Goal: Task Accomplishment & Management: Manage account settings

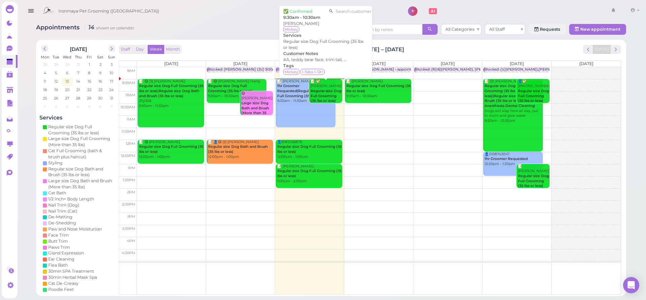
click at [321, 89] on b "Regular size Dog Full Grooming (35 lbs or less)" at bounding box center [326, 96] width 31 height 14
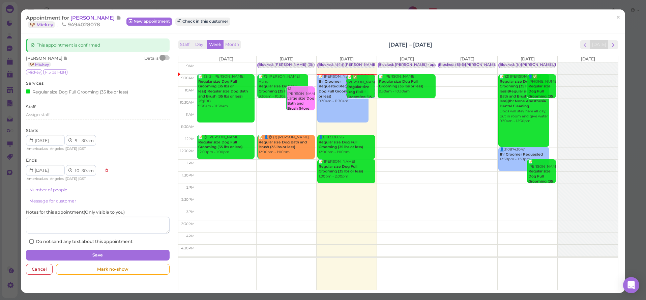
click at [75, 18] on span "[PERSON_NAME]" at bounding box center [94, 18] width 46 height 6
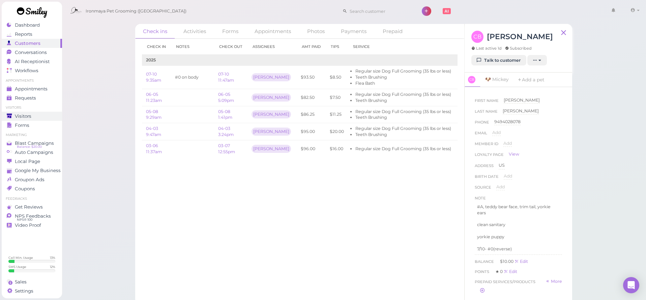
click at [25, 115] on span "Visitors" at bounding box center [23, 116] width 17 height 6
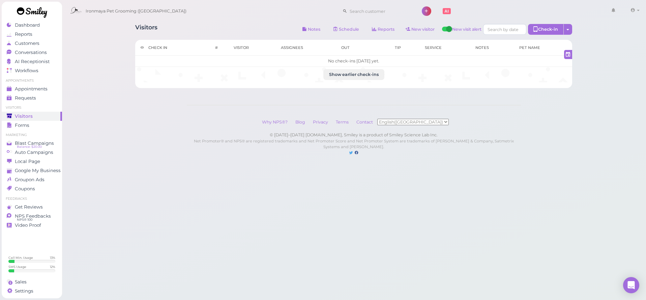
click at [31, 117] on span "Visitors" at bounding box center [24, 116] width 18 height 6
click at [38, 27] on span "Dashboard" at bounding box center [27, 25] width 25 height 6
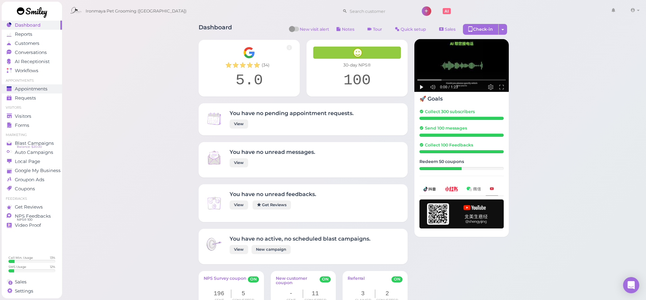
click at [32, 91] on link "Appointments" at bounding box center [32, 88] width 60 height 9
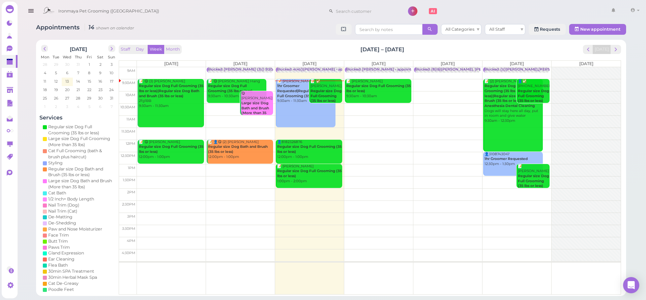
click at [291, 87] on b "1hr Groomer Requested|Regular size Dog Full Grooming (35 lbs or less)" at bounding box center [303, 91] width 52 height 14
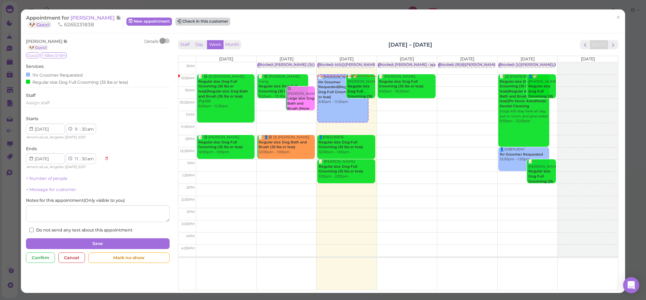
click at [179, 25] on button "Check in this customer" at bounding box center [202, 22] width 55 height 8
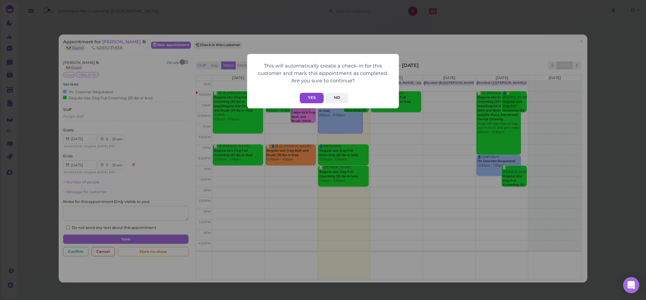
click at [317, 98] on button "Yes" at bounding box center [312, 98] width 24 height 10
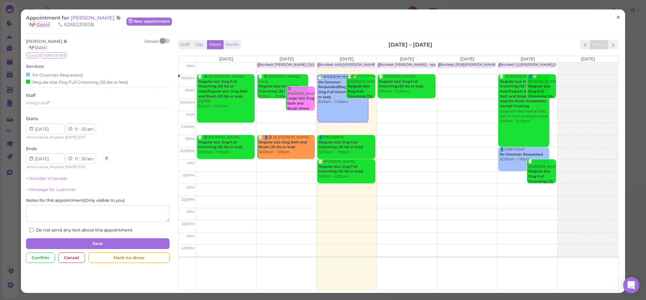
click at [618, 18] on span "×" at bounding box center [618, 17] width 4 height 9
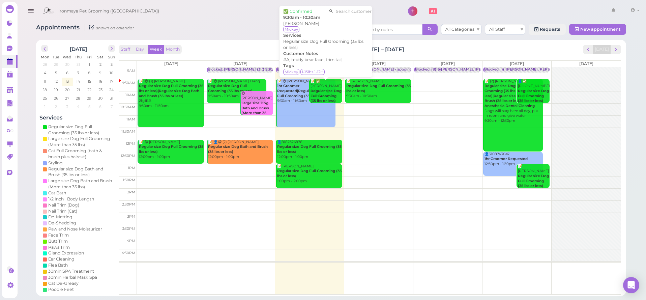
click at [323, 93] on b "Regular size Dog Full Grooming (35 lbs or less)" at bounding box center [326, 96] width 31 height 14
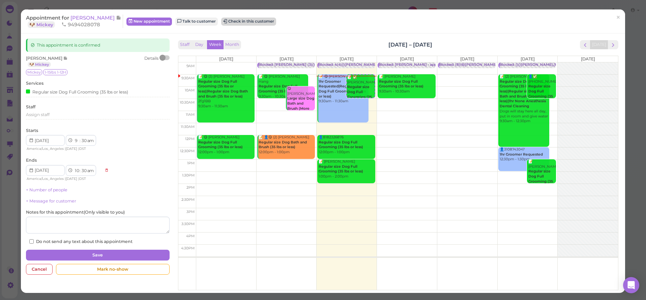
click at [241, 21] on button "Check in this customer" at bounding box center [248, 22] width 55 height 8
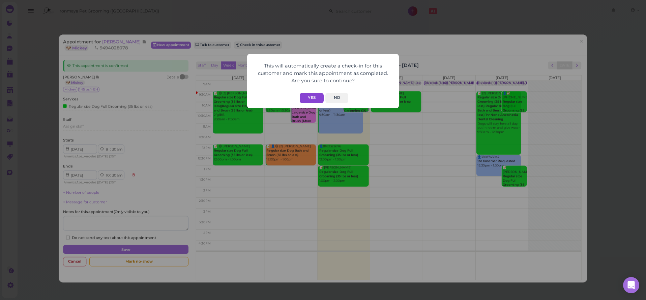
click at [311, 96] on button "Yes" at bounding box center [312, 98] width 24 height 10
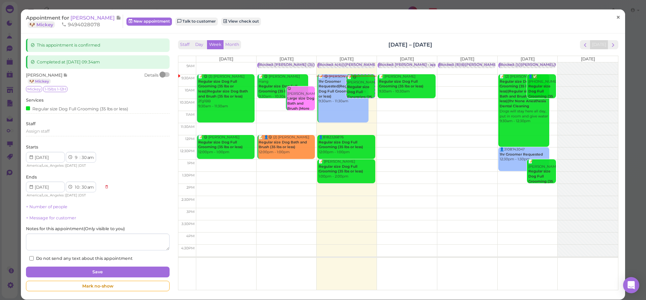
click at [621, 17] on span "×" at bounding box center [618, 17] width 4 height 9
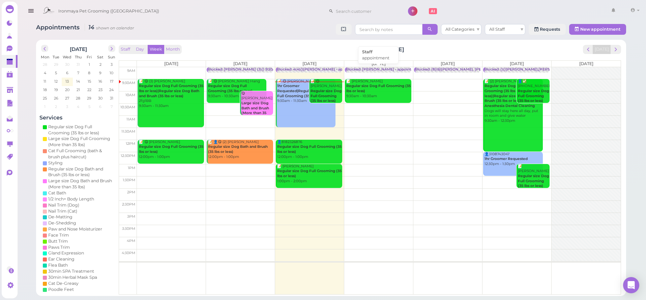
click at [387, 67] on div "Blocked: [PERSON_NAME] • appointment" at bounding box center [383, 69] width 75 height 5
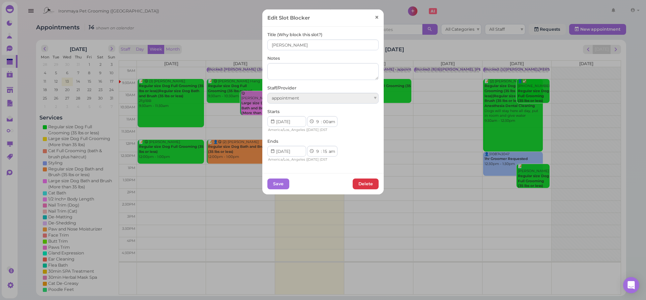
click at [378, 17] on span "×" at bounding box center [377, 17] width 4 height 9
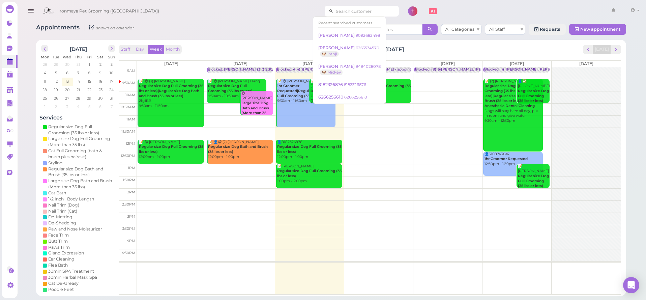
click at [335, 12] on input at bounding box center [366, 11] width 65 height 11
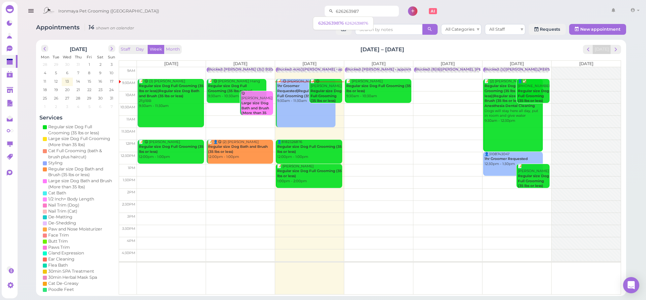
type input "6262639876"
drag, startPoint x: 351, startPoint y: 13, endPoint x: 266, endPoint y: 12, distance: 84.7
click at [266, 12] on div "Ironmaya Pet Grooming ([GEOGRAPHIC_DATA]) 6262639876 1 Account" at bounding box center [340, 11] width 603 height 19
type input "25142"
click at [325, 24] on span "6262514289" at bounding box center [331, 23] width 26 height 5
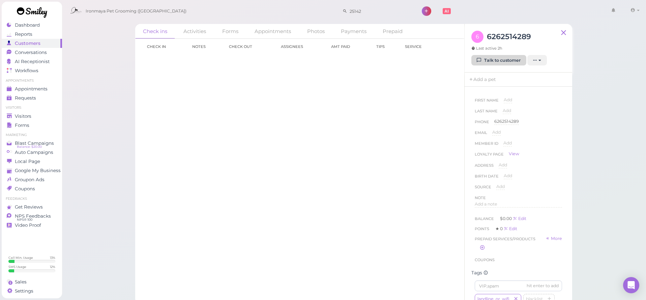
click at [488, 58] on link "Talk to customer" at bounding box center [499, 60] width 55 height 11
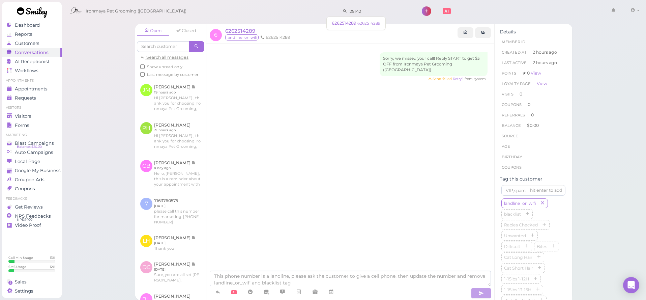
drag, startPoint x: 351, startPoint y: 12, endPoint x: 309, endPoint y: 10, distance: 42.2
click at [309, 10] on div "Ironmaya Pet Grooming ([GEOGRAPHIC_DATA]) 25142 1 Account" at bounding box center [355, 11] width 576 height 19
type input "6608490"
click at [344, 24] on span "[PERSON_NAME]" at bounding box center [350, 23] width 37 height 5
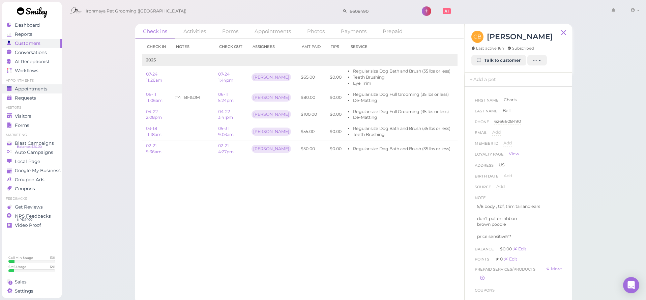
click at [44, 87] on span "Appointments" at bounding box center [31, 89] width 33 height 6
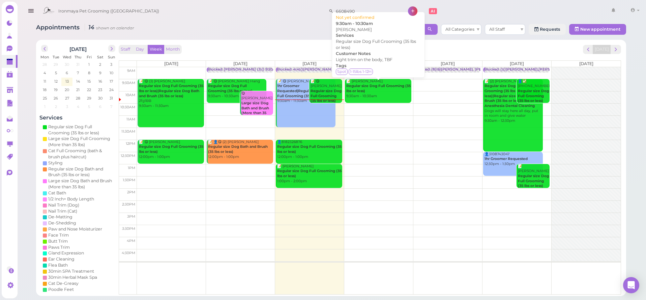
click at [392, 86] on b "Regular size Dog Full Grooming (35 lbs or less)" at bounding box center [378, 88] width 64 height 9
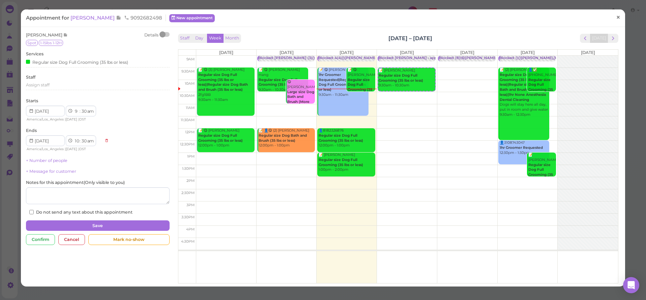
click at [619, 18] on span "×" at bounding box center [618, 17] width 4 height 9
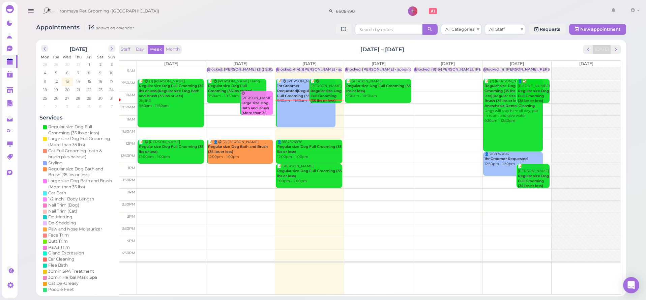
click at [413, 79] on td at bounding box center [379, 85] width 484 height 12
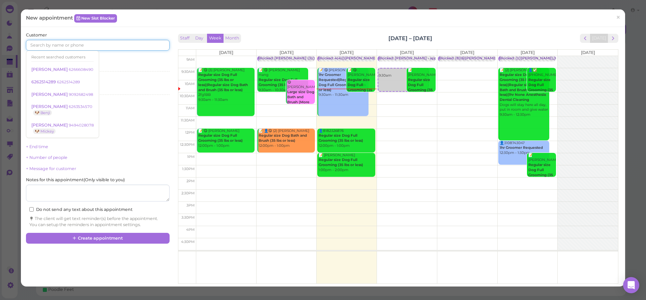
click at [41, 44] on input at bounding box center [97, 45] width 143 height 11
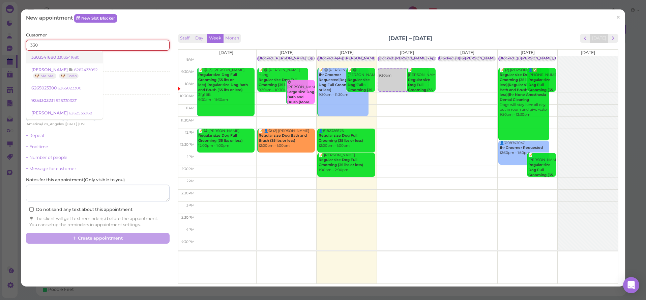
type input "330"
click at [50, 57] on span "3303541680" at bounding box center [44, 57] width 26 height 5
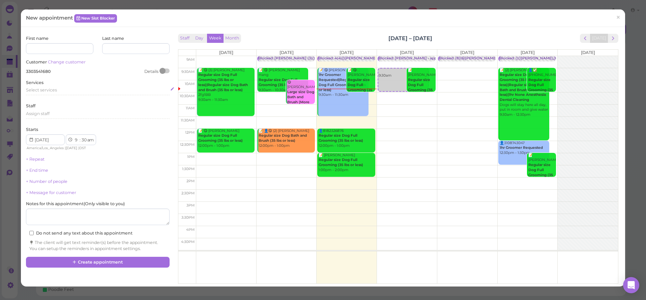
click at [43, 89] on span "Select services" at bounding box center [41, 89] width 31 height 5
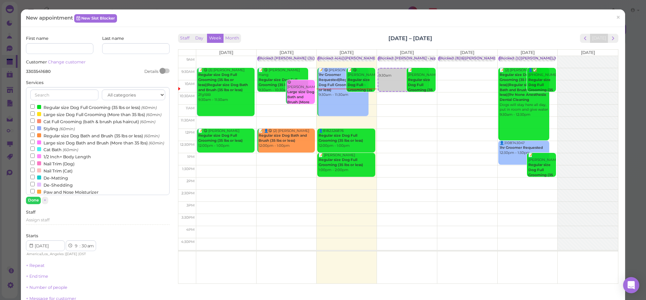
click at [47, 107] on label "Regular size Dog Full Grooming (35 lbs or less) (60min)" at bounding box center [93, 107] width 127 height 7
click at [35, 107] on input "Regular size Dog Full Grooming (35 lbs or less) (60min)" at bounding box center [32, 106] width 4 height 4
click at [47, 107] on label "Regular size Dog Full Grooming (35 lbs or less) (60min)" at bounding box center [93, 107] width 127 height 7
click at [35, 107] on input "Regular size Dog Full Grooming (35 lbs or less) (60min)" at bounding box center [32, 106] width 4 height 4
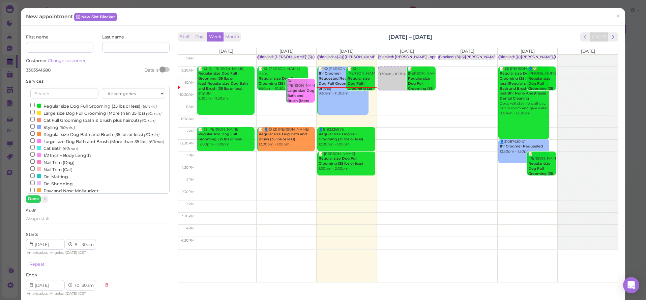
click at [65, 111] on label "Large size Dog Full Grooming (More than 35 lbs) (60min)" at bounding box center [95, 112] width 131 height 7
click at [35, 111] on input "Large size Dog Full Grooming (More than 35 lbs) (60min)" at bounding box center [32, 112] width 4 height 4
click at [36, 196] on button "Done" at bounding box center [33, 198] width 15 height 7
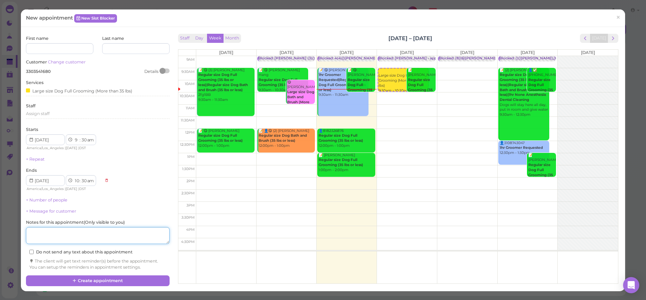
click at [48, 236] on textarea at bounding box center [97, 235] width 143 height 17
type textarea "No cage,, not get along with other dog"
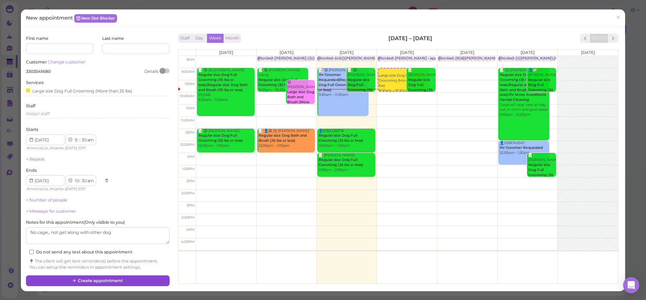
click at [91, 276] on button "Create appointment" at bounding box center [97, 280] width 143 height 11
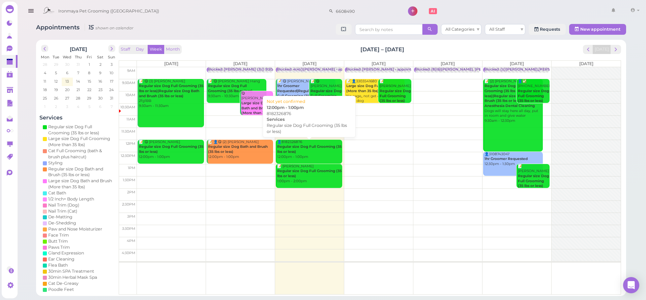
click at [290, 154] on div "👤8182326876 Regular size Dog Full Grooming (35 lbs or less) 12:00pm - 1:00pm" at bounding box center [309, 150] width 65 height 20
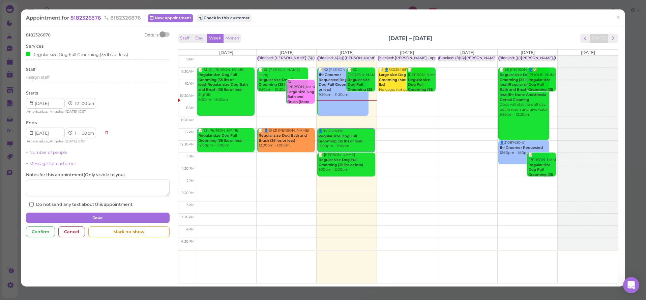
click at [81, 17] on span "8182326876" at bounding box center [87, 18] width 32 height 6
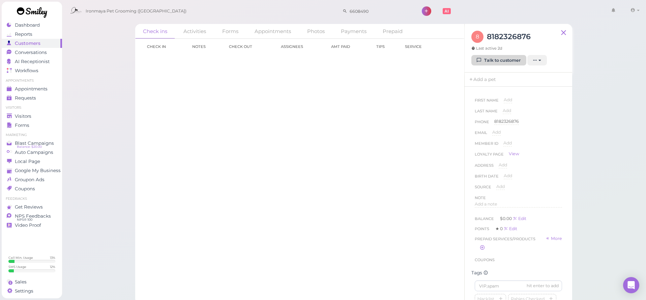
click at [486, 59] on link "Talk to customer" at bounding box center [499, 60] width 55 height 11
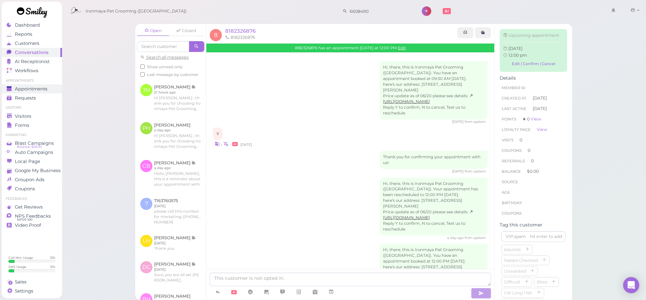
click at [34, 88] on span "Appointments" at bounding box center [31, 89] width 33 height 6
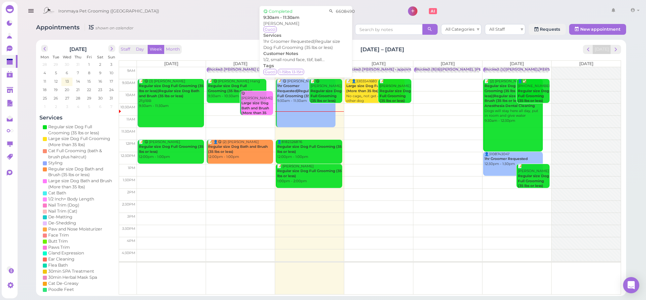
click at [298, 94] on b "1hr Groomer Requested|Regular size Dog Full Grooming (35 lbs or less)" at bounding box center [303, 91] width 52 height 14
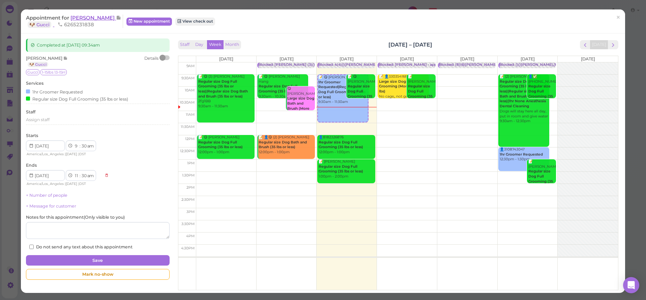
click at [81, 18] on span "[PERSON_NAME]" at bounding box center [94, 18] width 46 height 6
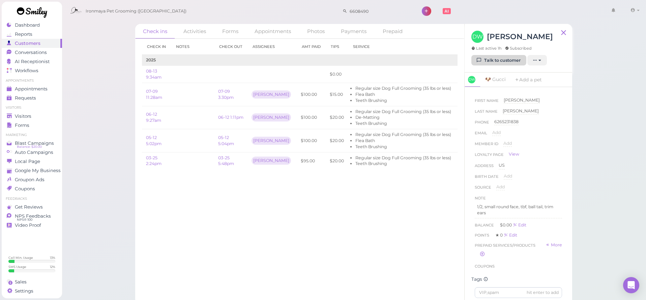
click at [492, 62] on link "Talk to customer" at bounding box center [499, 60] width 55 height 11
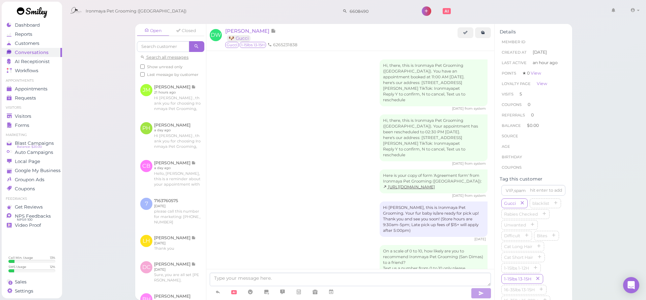
scroll to position [1090, 0]
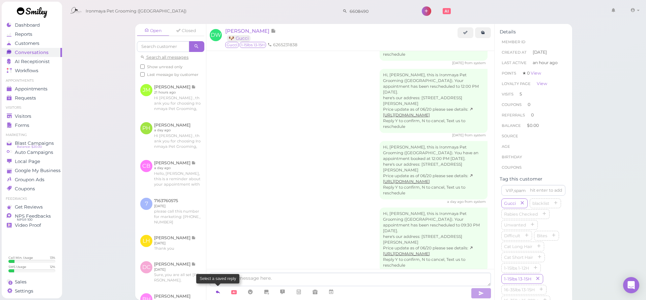
click at [220, 295] on icon at bounding box center [217, 291] width 5 height 7
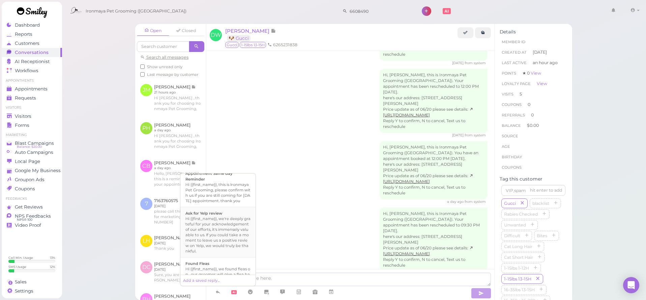
scroll to position [118, 0]
click at [212, 266] on b "Ready for Pick-up" at bounding box center [203, 267] width 35 height 5
type textarea "Hi {{first_name}}, this is Ironmaya Pet Grooming. Your fur baby is/are ready fo…"
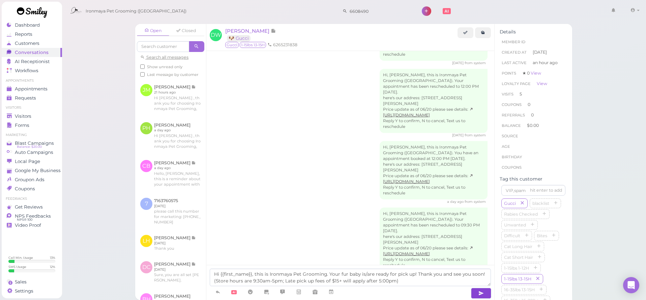
click at [492, 294] on button "button" at bounding box center [481, 293] width 20 height 11
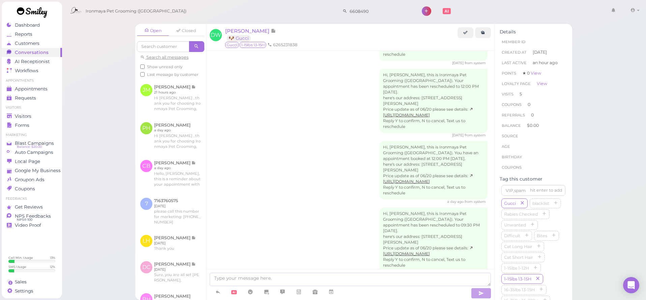
scroll to position [1122, 0]
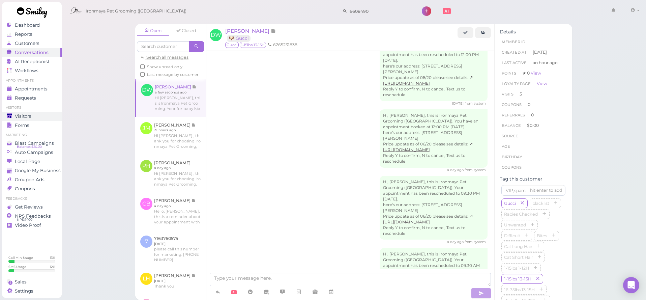
click at [28, 116] on span "Visitors" at bounding box center [23, 116] width 17 height 6
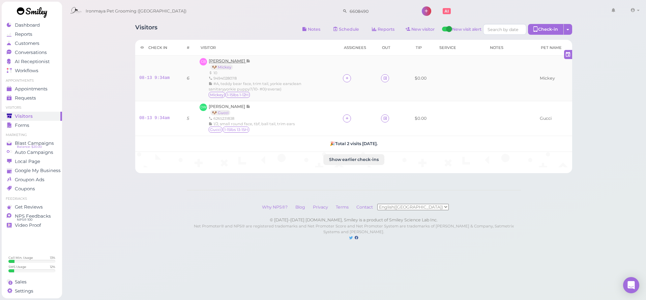
click at [232, 60] on span "[PERSON_NAME]" at bounding box center [227, 60] width 37 height 5
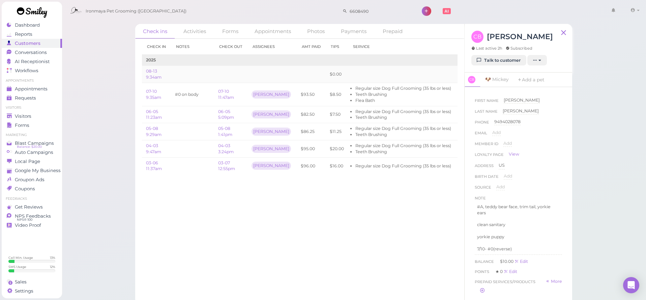
click at [460, 72] on link "Edit" at bounding box center [464, 74] width 8 height 5
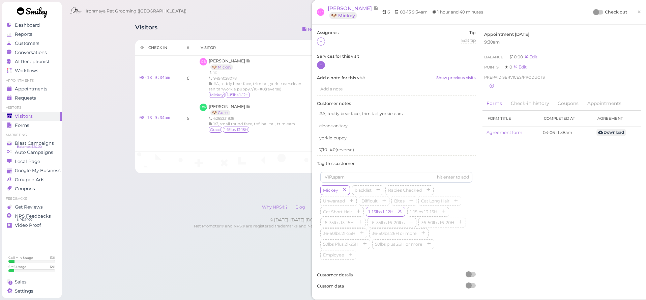
click at [322, 64] on icon at bounding box center [321, 64] width 4 height 5
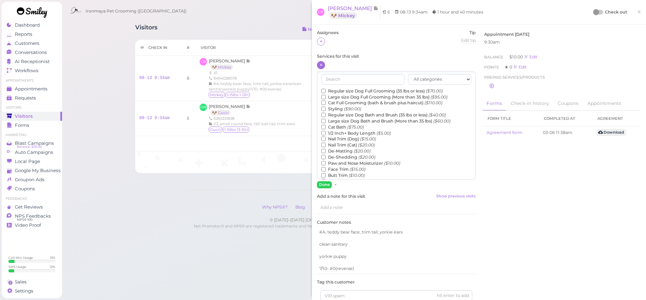
click at [331, 89] on label "Regular size Dog Full Grooming (35 lbs or less) ($70.00)" at bounding box center [382, 91] width 121 height 6
click at [326, 89] on input "Regular size Dog Full Grooming (35 lbs or less) ($70.00)" at bounding box center [324, 91] width 4 height 4
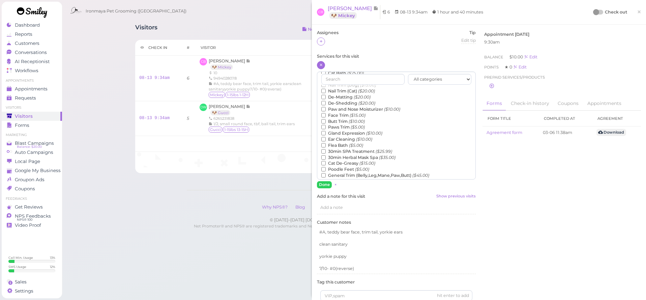
scroll to position [61, 0]
click at [342, 177] on label "Teeth Brushing ($5.00)" at bounding box center [349, 180] width 55 height 6
click at [326, 178] on input "Teeth Brushing ($5.00)" at bounding box center [324, 180] width 4 height 4
drag, startPoint x: 318, startPoint y: 185, endPoint x: 330, endPoint y: 179, distance: 13.0
click at [318, 185] on button "Done" at bounding box center [324, 184] width 15 height 7
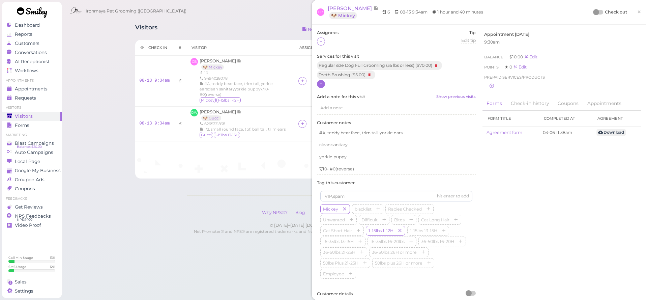
click at [640, 14] on span "×" at bounding box center [639, 11] width 4 height 9
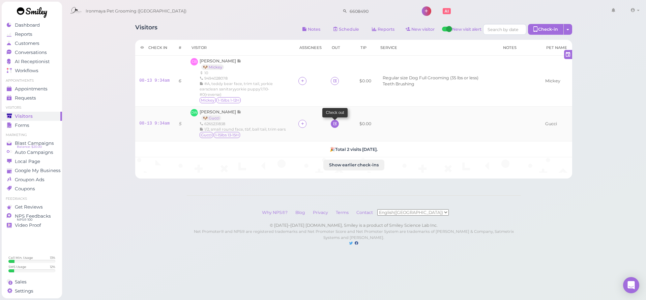
click at [337, 120] on link at bounding box center [335, 124] width 8 height 8
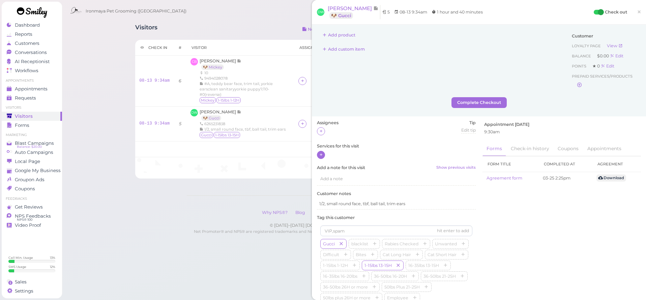
click at [325, 154] on div at bounding box center [321, 155] width 8 height 8
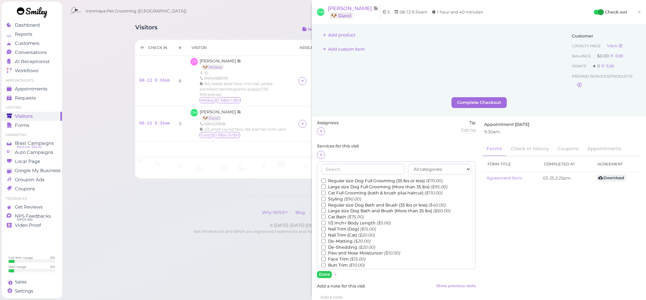
click at [343, 180] on label "Regular size Dog Full Grooming (35 lbs or less) ($70.00)" at bounding box center [382, 181] width 121 height 6
click at [326, 180] on input "Regular size Dog Full Grooming (35 lbs or less) ($70.00)" at bounding box center [324, 180] width 4 height 4
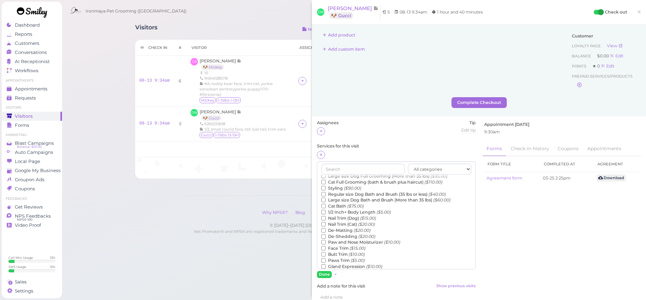
scroll to position [68, 0]
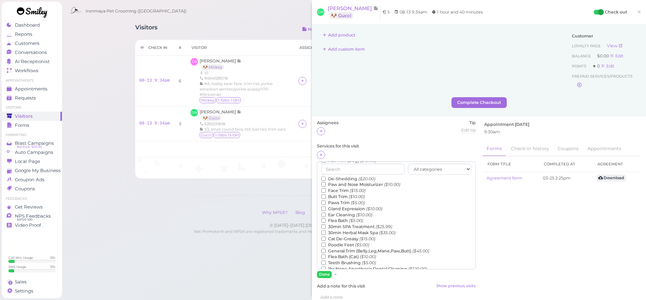
click at [340, 260] on label "Teeth Brushing ($5.00)" at bounding box center [349, 263] width 55 height 6
click at [326, 260] on input "Teeth Brushing ($5.00)" at bounding box center [324, 262] width 4 height 4
click at [329, 274] on button "Done" at bounding box center [324, 274] width 15 height 7
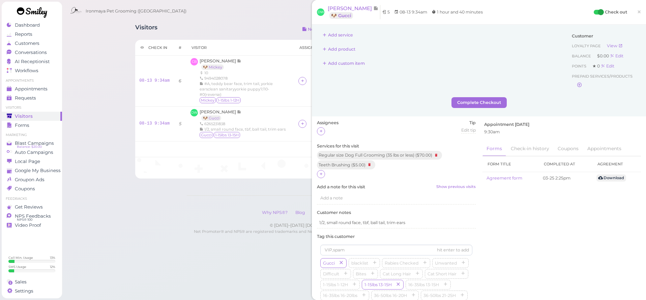
click at [638, 11] on span "×" at bounding box center [639, 11] width 4 height 9
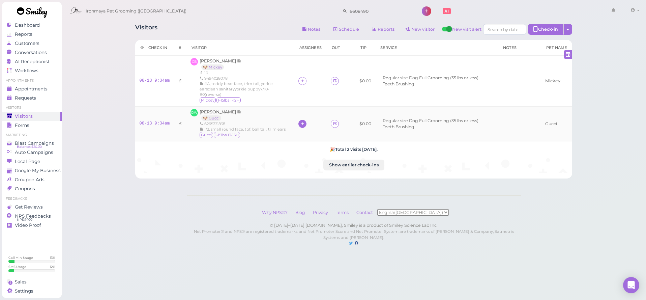
click at [302, 121] on icon at bounding box center [303, 123] width 4 height 5
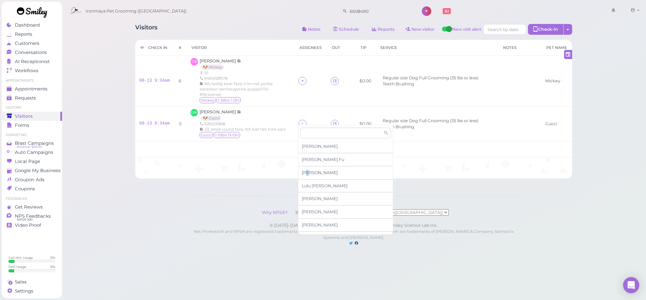
click at [306, 171] on span "[PERSON_NAME]" at bounding box center [320, 172] width 36 height 5
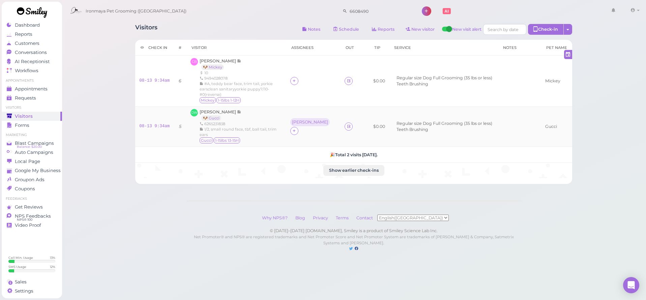
click at [313, 118] on div "[PERSON_NAME]" at bounding box center [310, 122] width 41 height 8
click at [297, 128] on icon at bounding box center [294, 130] width 4 height 5
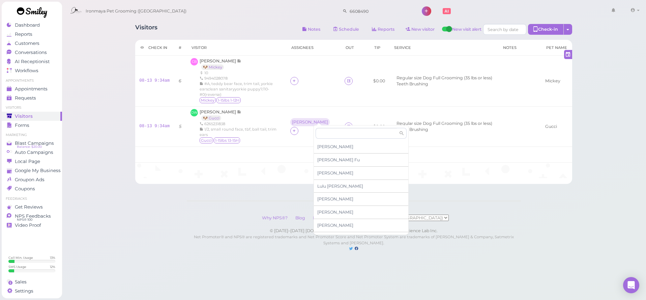
click at [397, 21] on div "Visitors Notes Schedule Reports New visitor New visit alert Check-in Customer c…" at bounding box center [354, 101] width 454 height 165
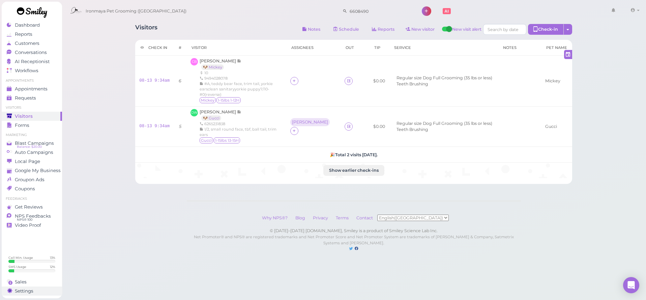
click at [19, 294] on span "Settings" at bounding box center [24, 291] width 19 height 6
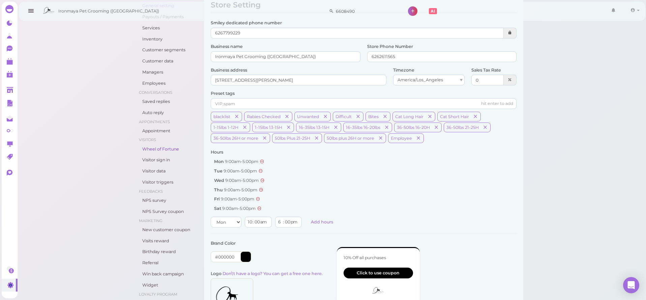
scroll to position [4, 0]
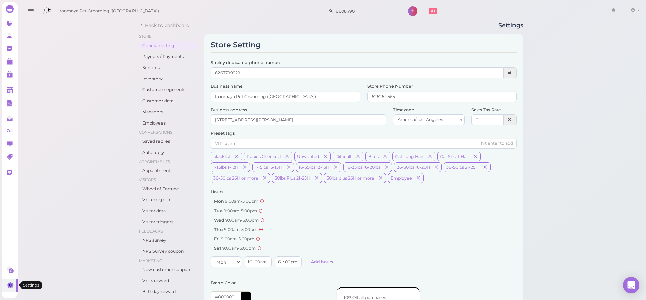
click at [6, 286] on link at bounding box center [10, 285] width 16 height 13
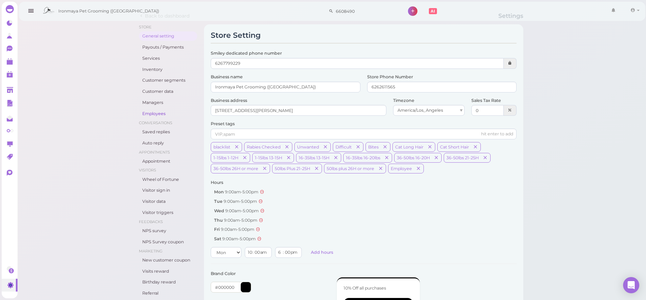
click at [154, 111] on link "Employees" at bounding box center [168, 113] width 58 height 9
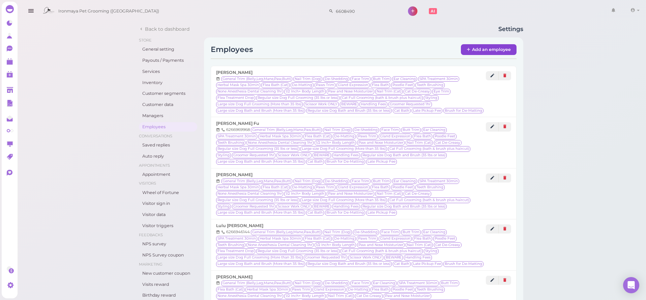
click at [482, 47] on link "Add an employee" at bounding box center [489, 49] width 56 height 11
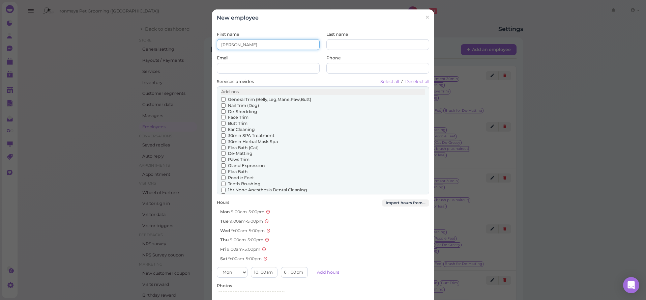
type input "[PERSON_NAME]"
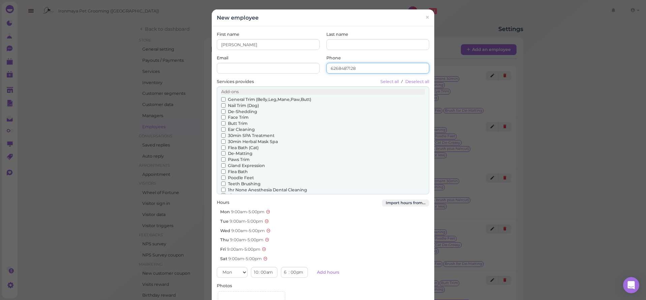
type input "6268487128"
click at [379, 48] on input "Last name" at bounding box center [378, 44] width 103 height 11
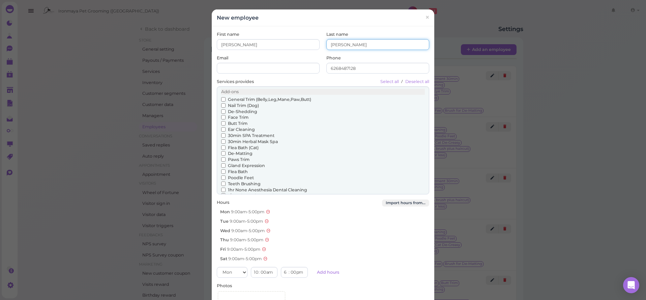
type input "[PERSON_NAME]"
click at [225, 98] on input "General Trim (Belly,Leg,Mane,Paw,Butt)" at bounding box center [223, 99] width 4 height 4
click at [223, 104] on input "Nail Trim (Dog)" at bounding box center [223, 105] width 4 height 4
click at [222, 109] on input "De-Shedding" at bounding box center [223, 111] width 4 height 4
click at [224, 115] on input "Face Trim" at bounding box center [223, 117] width 4 height 4
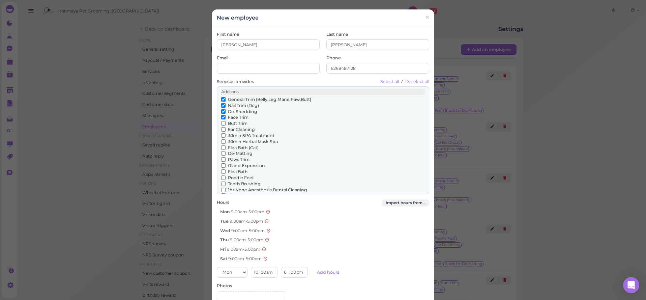
click at [223, 127] on label "Ear Cleaning" at bounding box center [238, 130] width 34 height 6
click at [223, 127] on input "Ear Cleaning" at bounding box center [223, 129] width 4 height 4
click at [225, 120] on label "Butt Trim" at bounding box center [234, 123] width 26 height 6
click at [225, 121] on input "Butt Trim" at bounding box center [223, 123] width 4 height 4
click at [223, 133] on input "30min SPA Treatment" at bounding box center [223, 135] width 4 height 4
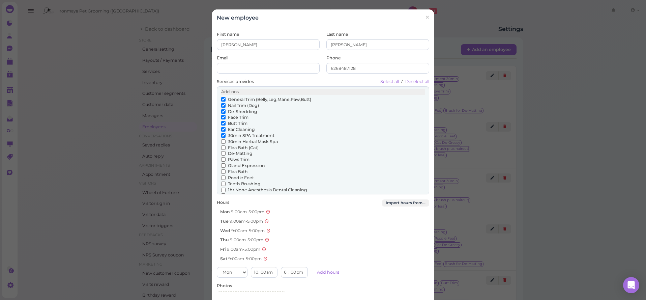
click at [223, 139] on input "30min Herbal Mask Spa" at bounding box center [223, 141] width 4 height 4
click at [224, 145] on input "Flea Bath (Cat)" at bounding box center [223, 147] width 4 height 4
click at [224, 151] on input "De-Matting" at bounding box center [223, 153] width 4 height 4
click at [224, 157] on input "Paws Trim" at bounding box center [223, 159] width 4 height 4
click at [223, 163] on input "Gland Expression" at bounding box center [223, 165] width 4 height 4
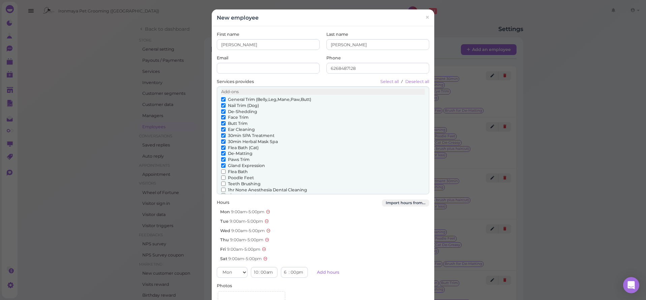
click at [225, 169] on input "Flea Bath" at bounding box center [223, 171] width 4 height 4
click at [224, 175] on input "Poodle Feet" at bounding box center [223, 177] width 4 height 4
click at [225, 182] on input "Teeth Brushing" at bounding box center [223, 184] width 4 height 4
click at [224, 188] on input "1hr None Anesthesia Dental Cleaning" at bounding box center [223, 190] width 4 height 4
click at [225, 193] on label "1/2 Inch+ Body Length" at bounding box center [248, 196] width 54 height 6
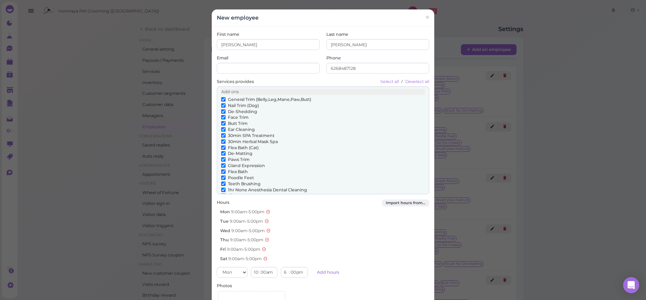
click at [225, 193] on input "1/2 Inch+ Body Length" at bounding box center [223, 195] width 4 height 4
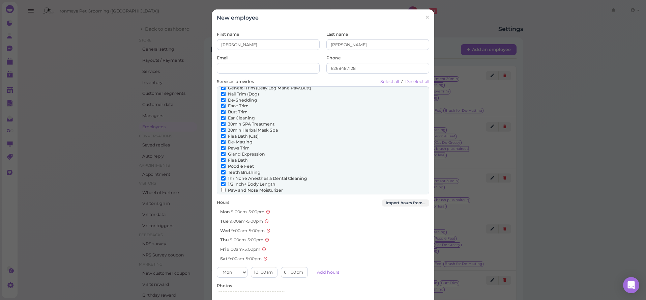
scroll to position [61, 0]
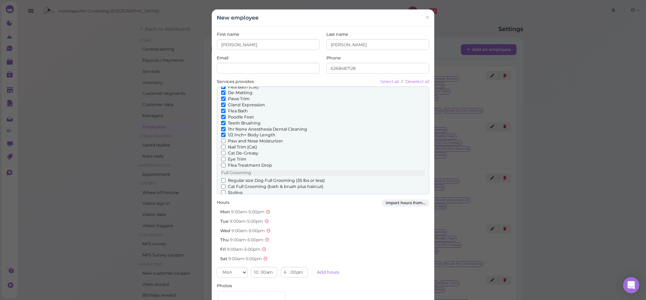
click at [224, 139] on input "Paw and Nose Moisturizer" at bounding box center [223, 141] width 4 height 4
click at [223, 145] on input "Nail Trim (Cat)" at bounding box center [223, 147] width 4 height 4
click at [224, 151] on input "Cat De-Greasy" at bounding box center [223, 153] width 4 height 4
click at [224, 157] on input "Eye Trim" at bounding box center [223, 159] width 4 height 4
click at [225, 163] on input "Flea Treatment Drop" at bounding box center [223, 165] width 4 height 4
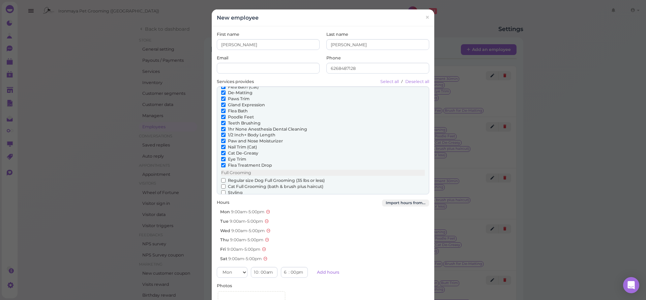
click at [224, 178] on input "Regular size Dog Full Grooming (35 lbs or less)" at bounding box center [223, 180] width 4 height 4
click at [224, 184] on input "Cat Full Grooming (bath & brush plus haircut)" at bounding box center [223, 186] width 4 height 4
click at [224, 190] on input "Styling" at bounding box center [223, 192] width 4 height 4
click at [225, 196] on input "Large size Dog Full Grooming (More than 35 lbs)" at bounding box center [223, 198] width 4 height 4
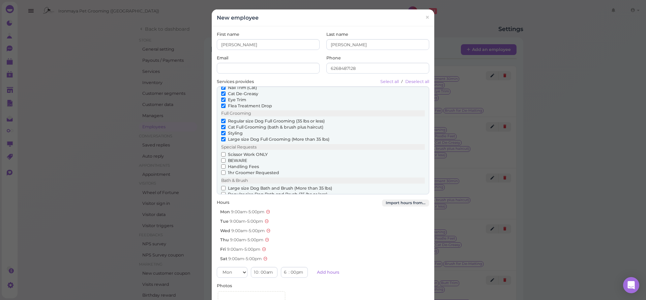
click at [225, 152] on input "Scissor Work ONLY" at bounding box center [223, 154] width 4 height 4
click at [222, 158] on input "BEWARE" at bounding box center [223, 160] width 4 height 4
click at [224, 164] on input "Handling Fees" at bounding box center [223, 166] width 4 height 4
click at [225, 170] on label "1hr Groomer Requested" at bounding box center [250, 173] width 58 height 6
click at [225, 170] on input "1hr Groomer Requested" at bounding box center [223, 172] width 4 height 4
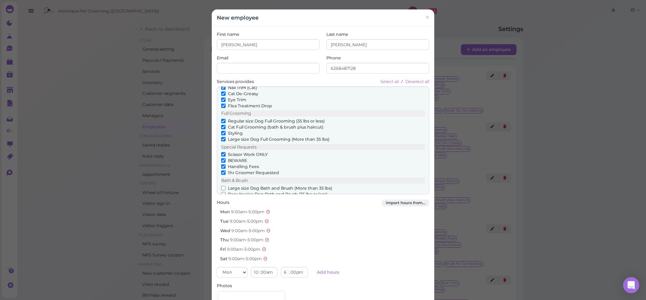
click at [224, 186] on input "Large size Dog Bath and Brush (More than 35 lbs)" at bounding box center [223, 188] width 4 height 4
click at [224, 192] on input "Regular size Dog Bath and Brush (35 lbs or less)" at bounding box center [223, 194] width 4 height 4
click at [224, 198] on input "Cat Bath" at bounding box center [223, 200] width 4 height 4
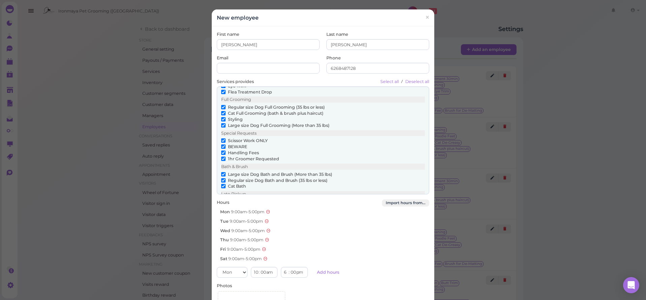
scroll to position [146, 0]
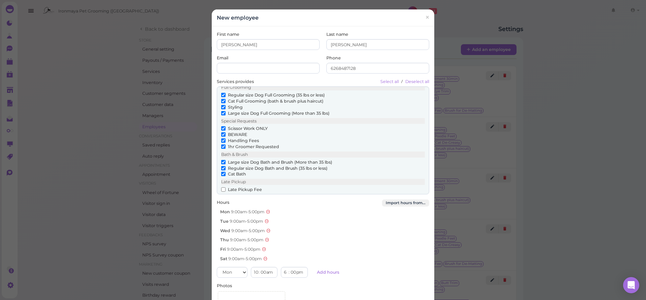
click at [224, 187] on input "Late Pickup Fee" at bounding box center [223, 189] width 4 height 4
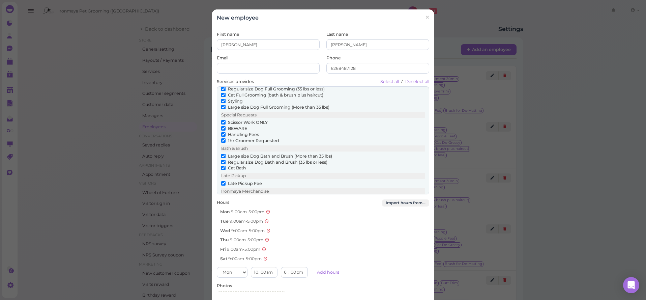
scroll to position [53, 0]
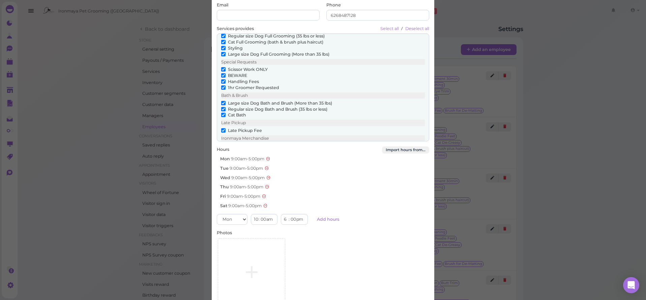
click at [222, 144] on input "Brush for De-Matting" at bounding box center [223, 146] width 4 height 4
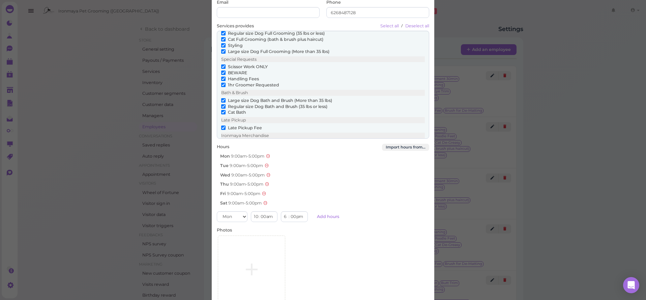
scroll to position [144, 0]
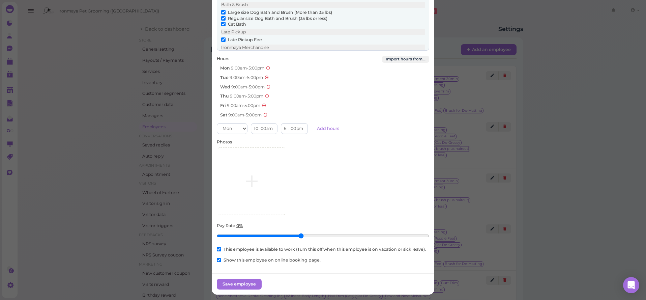
click at [301, 232] on input "Pay Rate 0%" at bounding box center [323, 235] width 213 height 11
click at [325, 231] on input "Pay Rate 39%" at bounding box center [323, 235] width 213 height 11
click at [320, 232] on input "Pay Rate 51%" at bounding box center [323, 235] width 213 height 11
click at [315, 233] on input "Pay Rate 48%" at bounding box center [323, 235] width 213 height 11
click at [311, 232] on input "Pay Rate 46%" at bounding box center [323, 235] width 213 height 11
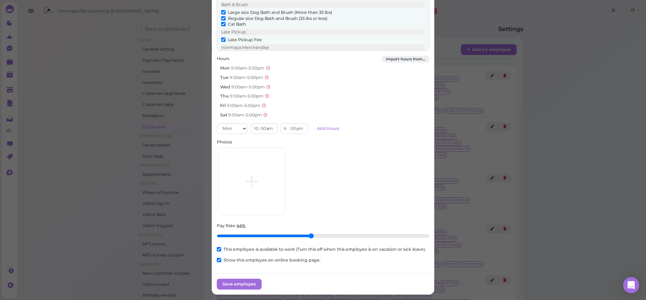
click at [309, 232] on input "Pay Rate 44%" at bounding box center [323, 235] width 213 height 11
click at [308, 233] on input "Pay Rate 44%" at bounding box center [323, 235] width 213 height 11
type input "0.43"
click at [309, 232] on input "Pay Rate 42%" at bounding box center [323, 235] width 213 height 11
click at [252, 279] on button "Save employee" at bounding box center [239, 284] width 45 height 11
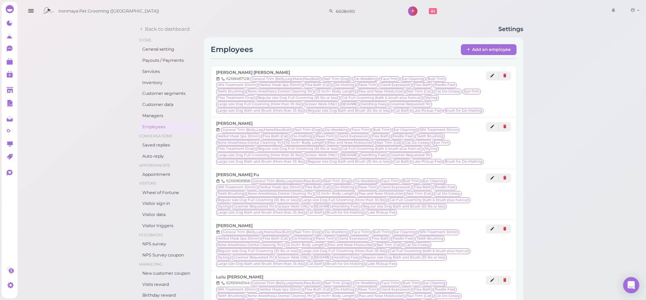
click at [30, 15] on icon "button" at bounding box center [30, 11] width 7 height 8
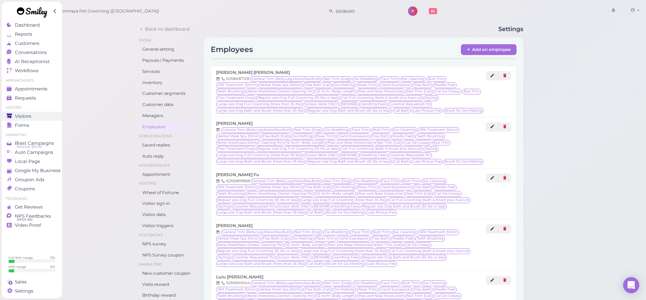
click at [30, 118] on span "Visitors" at bounding box center [23, 116] width 17 height 6
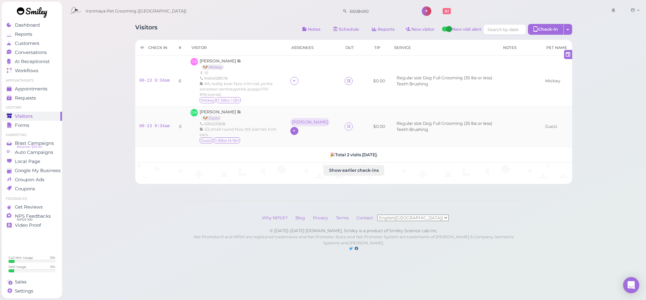
click at [297, 128] on icon at bounding box center [294, 130] width 4 height 5
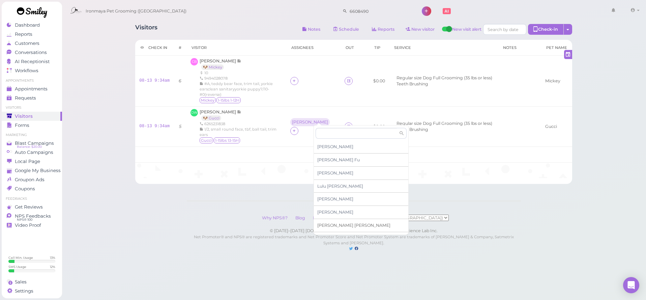
click at [341, 223] on span "[PERSON_NAME]" at bounding box center [353, 225] width 73 height 5
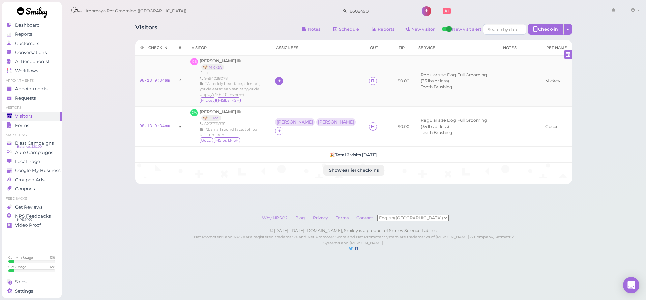
click at [282, 82] on icon at bounding box center [279, 80] width 4 height 5
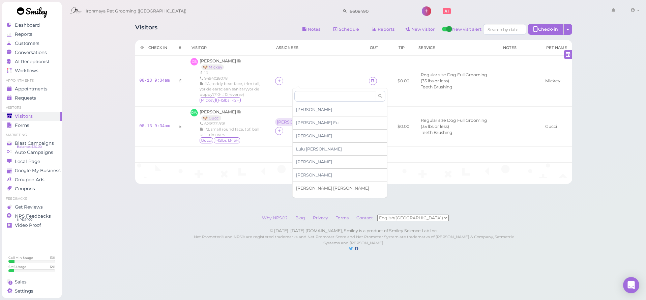
click at [308, 184] on div "[PERSON_NAME]" at bounding box center [340, 188] width 94 height 13
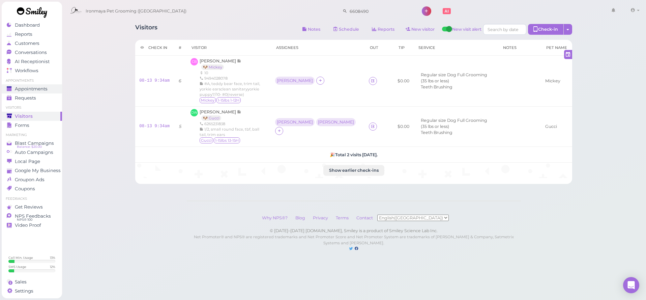
click at [27, 89] on span "Appointments" at bounding box center [31, 89] width 33 height 6
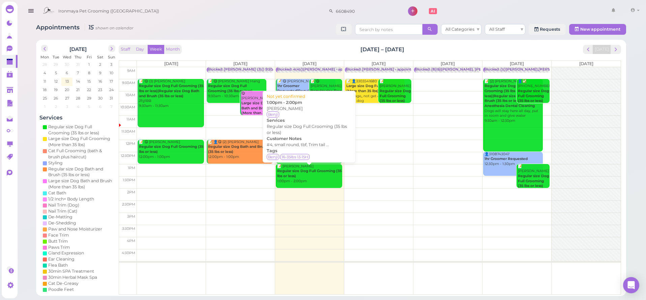
click at [321, 176] on div "📝 [PERSON_NAME] Regular size Dog Full Grooming (35 lbs or less) 1:00pm - 2:00pm" at bounding box center [309, 174] width 65 height 20
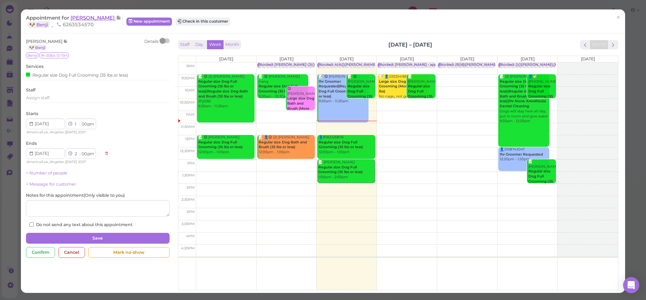
click at [92, 20] on span "[PERSON_NAME]" at bounding box center [94, 18] width 46 height 6
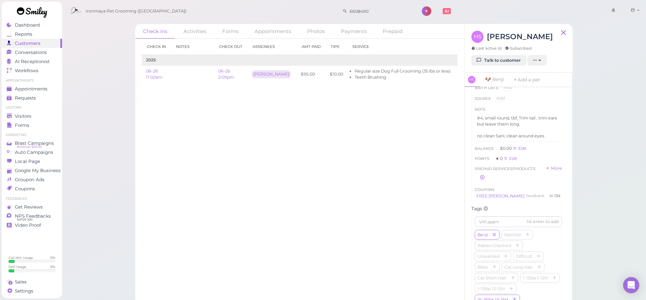
scroll to position [78, 0]
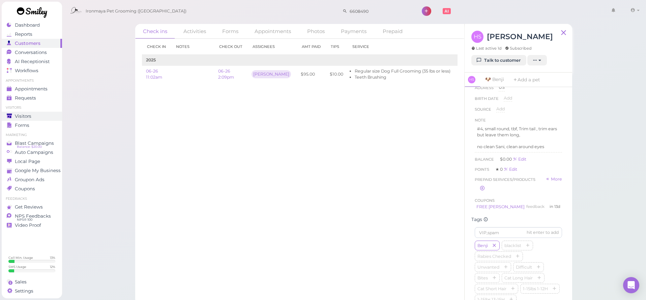
click at [21, 115] on span "Visitors" at bounding box center [23, 116] width 17 height 6
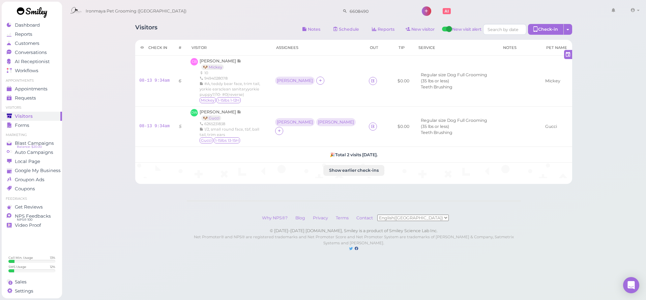
click at [233, 51] on th "Visitor" at bounding box center [229, 48] width 85 height 16
click at [213, 63] on span "[PERSON_NAME]" at bounding box center [218, 60] width 37 height 5
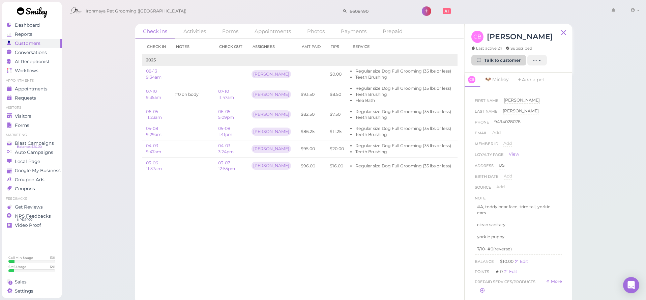
click at [493, 60] on link "Talk to customer" at bounding box center [499, 60] width 55 height 11
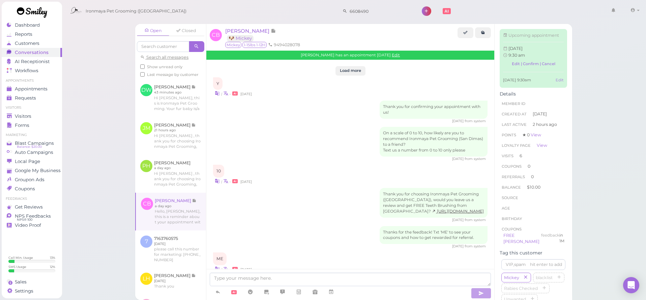
scroll to position [992, 0]
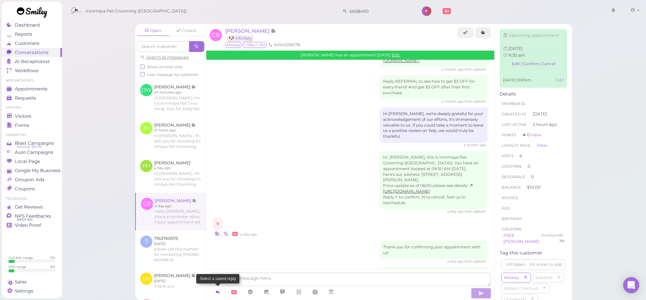
click at [220, 293] on icon at bounding box center [217, 291] width 5 height 7
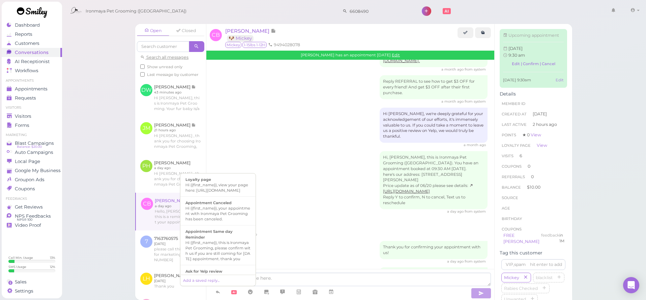
scroll to position [131, 0]
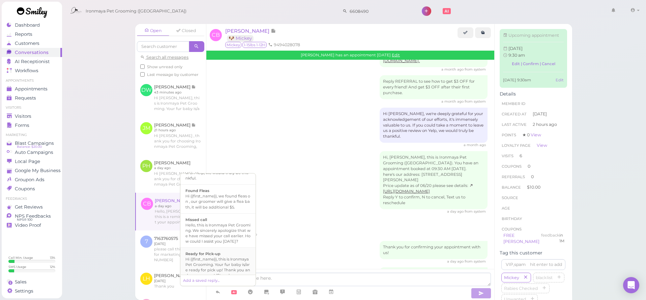
click at [223, 263] on div "Hi {{first_name}}, this is Ironmaya Pet Grooming. Your fur baby is/are ready fo…" at bounding box center [218, 272] width 65 height 32
type textarea "Hi {{first_name}}, this is Ironmaya Pet Grooming. Your fur baby is/are ready fo…"
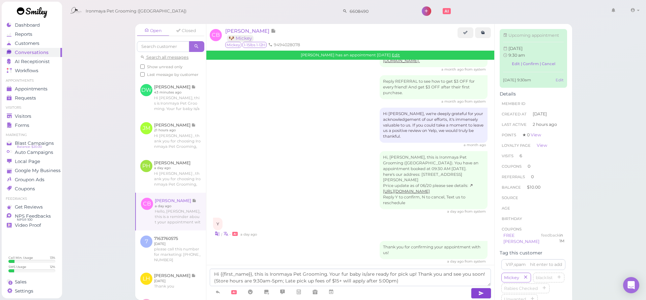
click at [486, 297] on button "button" at bounding box center [481, 293] width 20 height 11
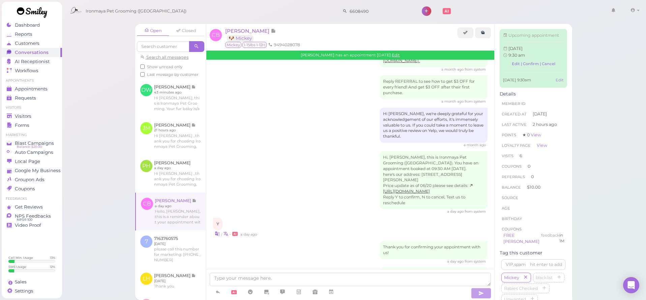
scroll to position [1023, 0]
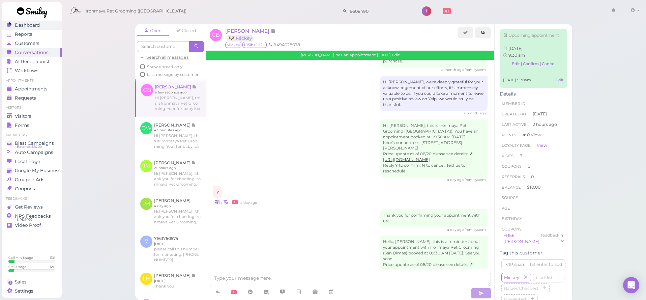
click at [33, 27] on span "Dashboard" at bounding box center [27, 25] width 25 height 6
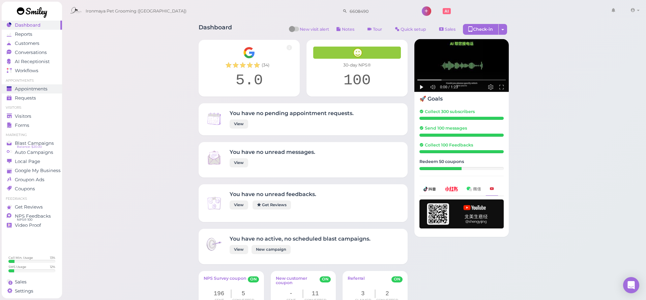
click at [35, 87] on span "Appointments" at bounding box center [31, 89] width 33 height 6
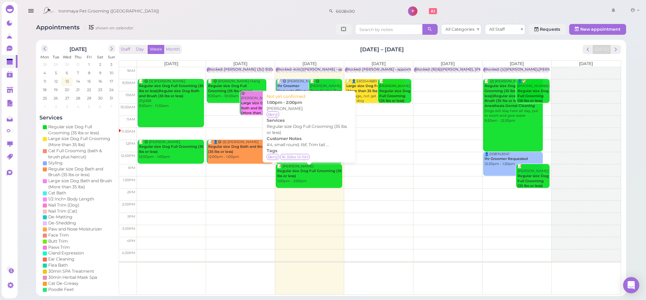
click at [296, 175] on b "Regular size Dog Full Grooming (35 lbs or less)" at bounding box center [309, 173] width 64 height 9
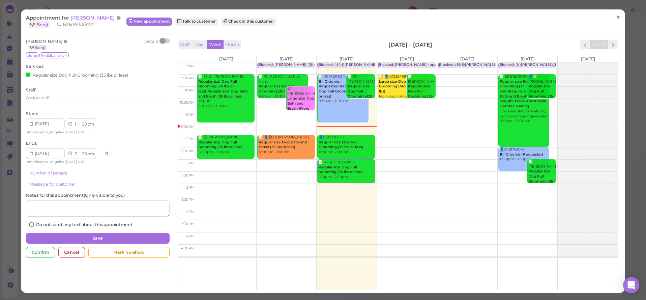
click at [618, 17] on span "×" at bounding box center [618, 17] width 4 height 9
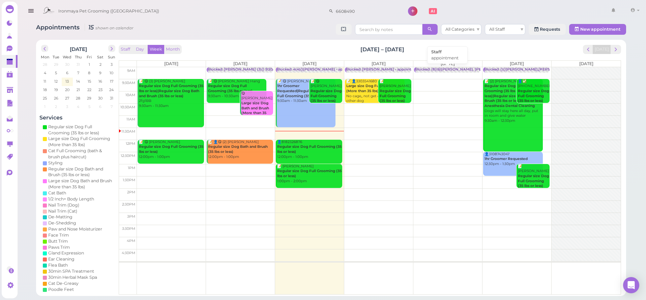
click at [451, 69] on div "Blocked: (8)(6)[PERSON_NAME]. [PERSON_NAME] Off Kai • appointment" at bounding box center [481, 69] width 132 height 5
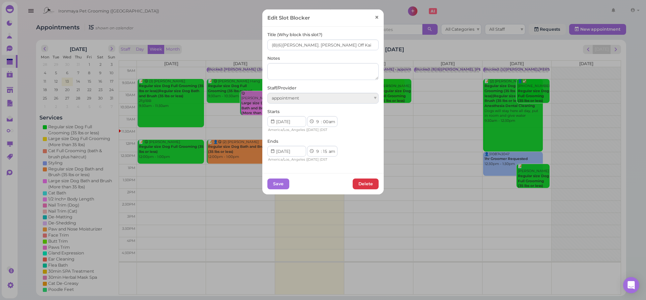
click at [375, 17] on span "×" at bounding box center [377, 17] width 4 height 9
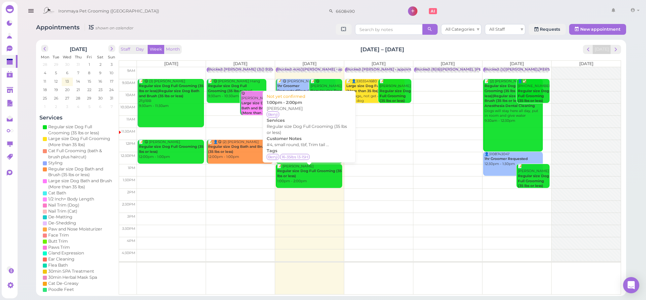
click at [308, 172] on b "Regular size Dog Full Grooming (35 lbs or less)" at bounding box center [309, 173] width 64 height 9
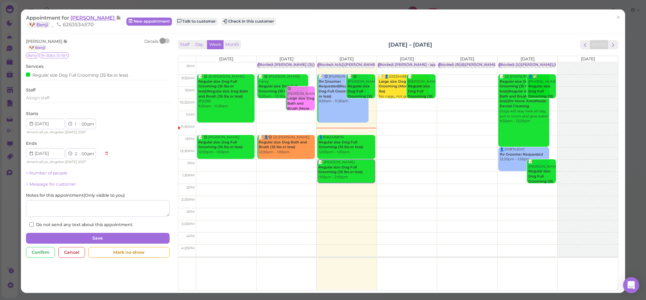
click at [102, 17] on span "[PERSON_NAME]" at bounding box center [94, 18] width 46 height 6
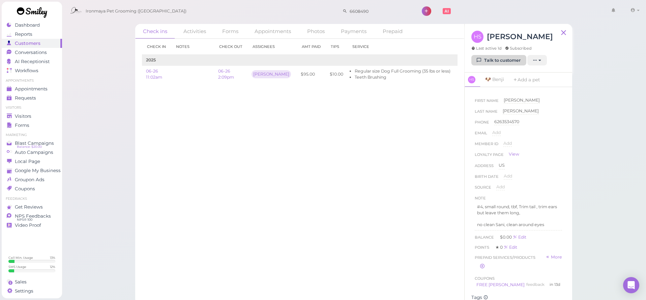
click at [503, 61] on link "Talk to customer" at bounding box center [499, 60] width 55 height 11
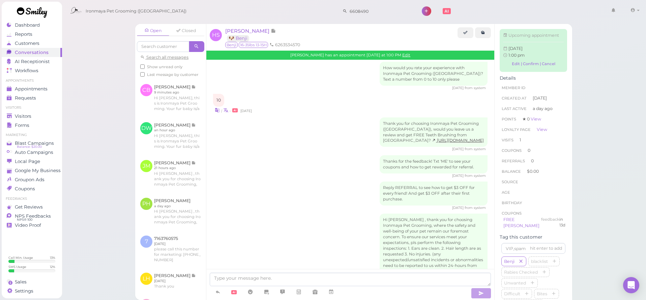
scroll to position [382, 0]
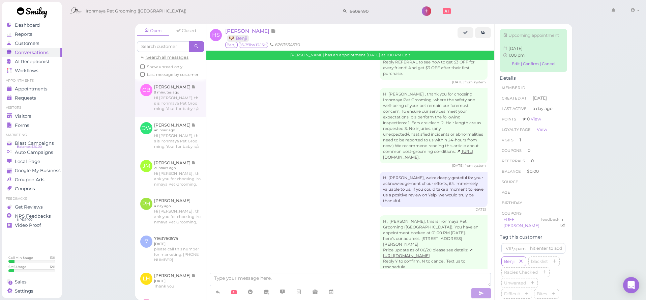
click at [193, 97] on link at bounding box center [170, 98] width 71 height 38
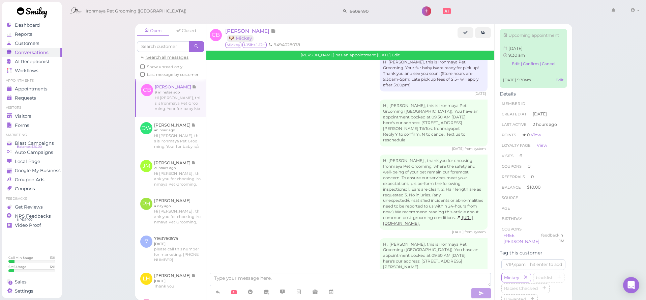
scroll to position [1005, 0]
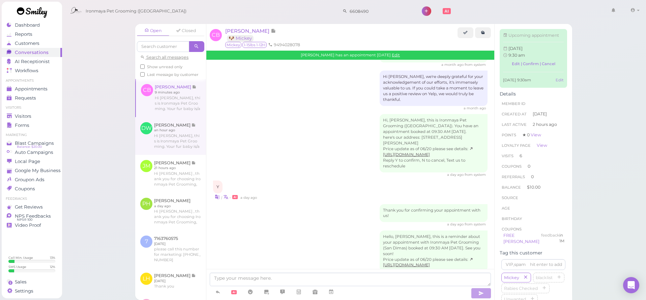
click at [197, 140] on link at bounding box center [170, 136] width 71 height 38
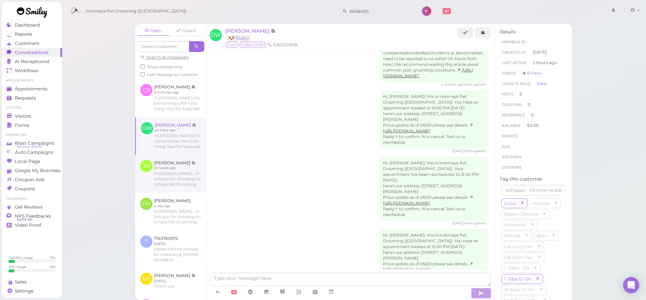
scroll to position [1127, 0]
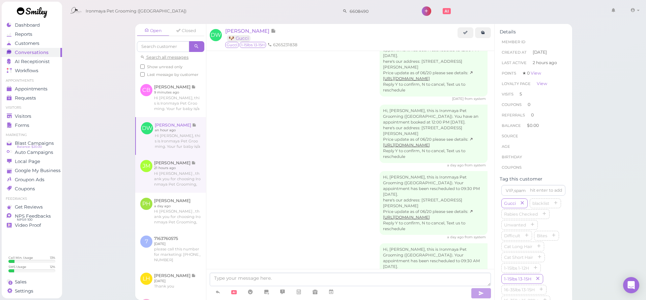
click at [190, 172] on link at bounding box center [170, 174] width 71 height 38
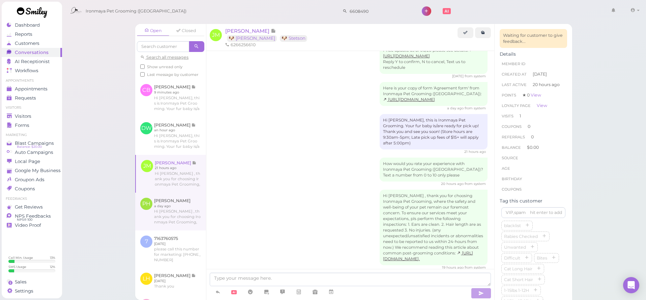
click at [184, 216] on link at bounding box center [170, 212] width 71 height 38
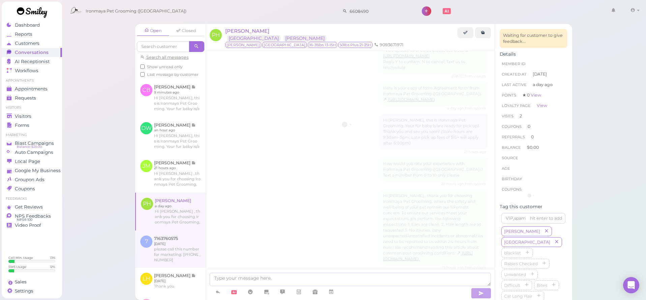
scroll to position [294, 0]
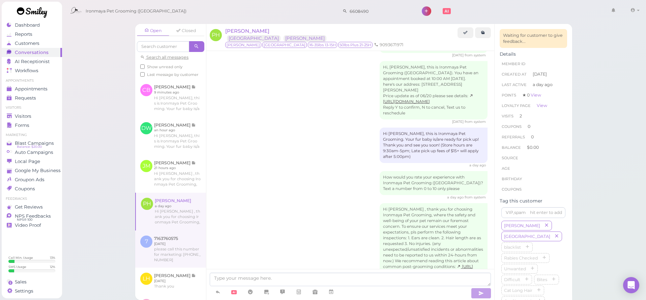
click at [185, 254] on link at bounding box center [170, 248] width 71 height 37
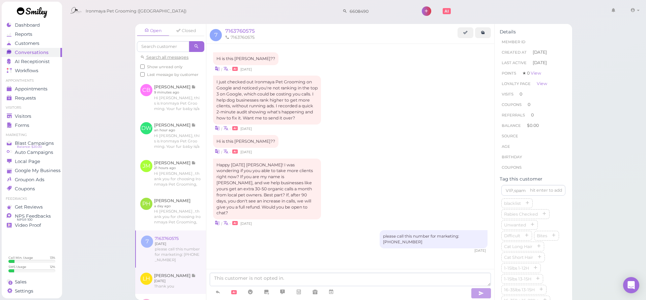
click at [179, 276] on link at bounding box center [170, 281] width 71 height 26
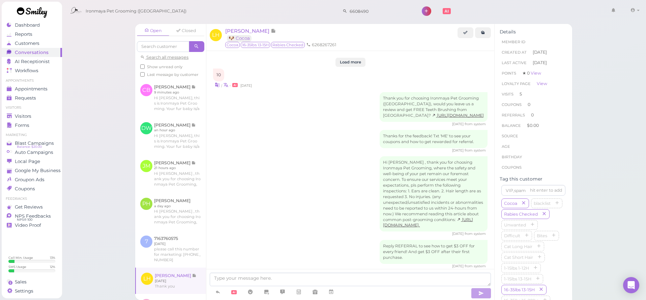
scroll to position [962, 0]
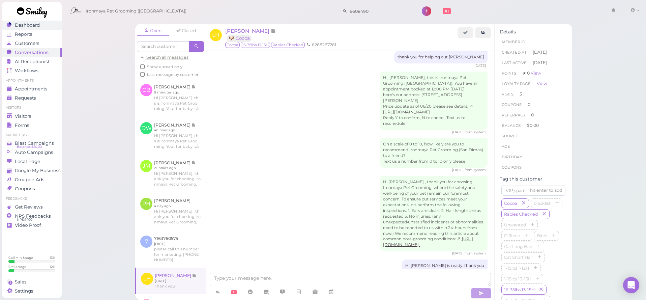
click at [15, 25] on span "Dashboard" at bounding box center [27, 25] width 25 height 6
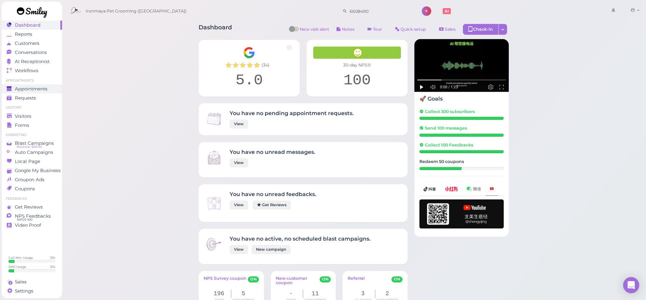
click at [39, 90] on span "Appointments" at bounding box center [31, 89] width 33 height 6
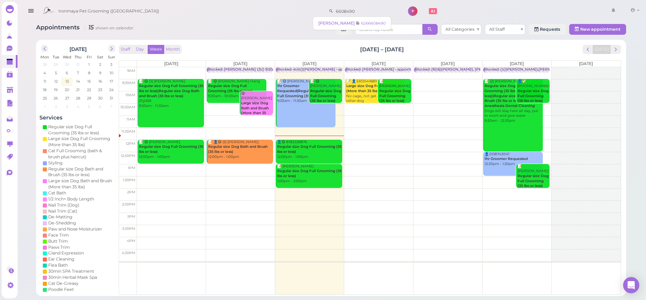
drag, startPoint x: 353, startPoint y: 15, endPoint x: 299, endPoint y: 11, distance: 54.4
click at [299, 11] on div "Ironmaya Pet Grooming ([GEOGRAPHIC_DATA]) 6608490 1 Account" at bounding box center [340, 11] width 603 height 19
type input "Pompom"
click at [340, 23] on span "[PERSON_NAME]" at bounding box center [336, 23] width 37 height 5
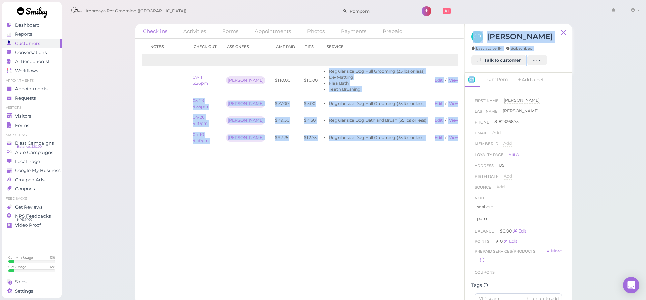
scroll to position [0, 35]
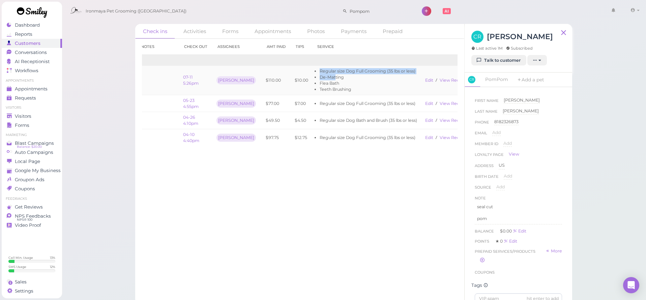
drag, startPoint x: 339, startPoint y: 69, endPoint x: 320, endPoint y: 75, distance: 19.6
click at [320, 75] on ul "Regular size Dog Full Grooming (35 lbs or less) De-Matting Flea Bath Teeth Brus…" at bounding box center [366, 80] width 101 height 24
click at [337, 83] on li "Flea Bath" at bounding box center [369, 83] width 98 height 6
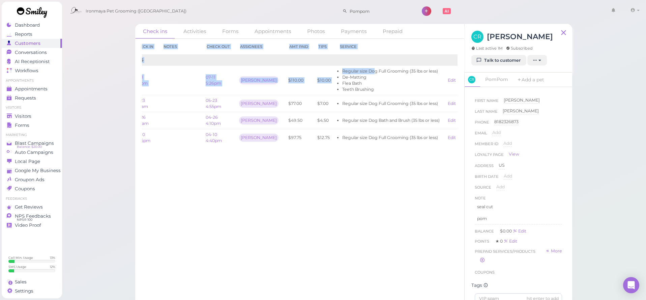
scroll to position [0, 0]
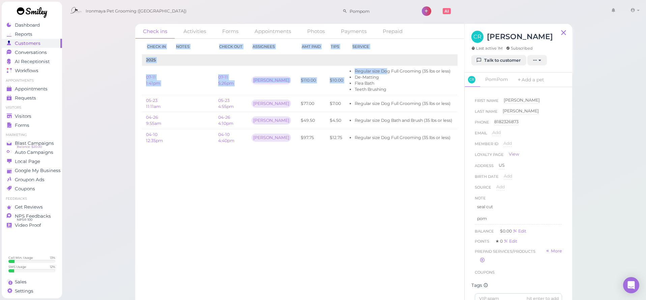
drag, startPoint x: 335, startPoint y: 70, endPoint x: 99, endPoint y: 68, distance: 236.2
click at [99, 68] on div "Check ins Activities Forms Appointments Photos Payments Prepaid Check in Notes …" at bounding box center [354, 152] width 585 height 304
click at [182, 77] on td at bounding box center [192, 80] width 43 height 29
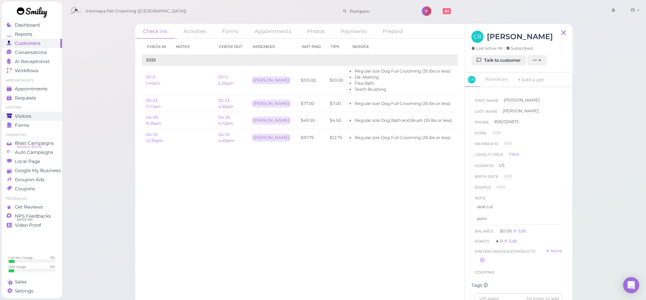
click at [36, 119] on link "Visitors" at bounding box center [32, 116] width 60 height 9
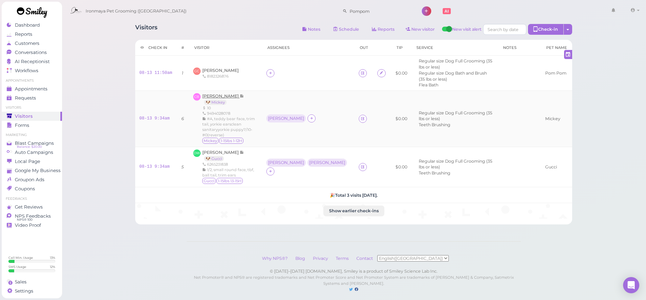
click at [218, 93] on span "[PERSON_NAME]" at bounding box center [220, 95] width 37 height 5
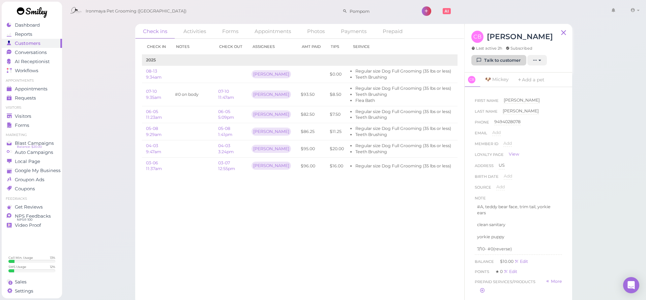
click at [499, 60] on link "Talk to customer" at bounding box center [499, 60] width 55 height 11
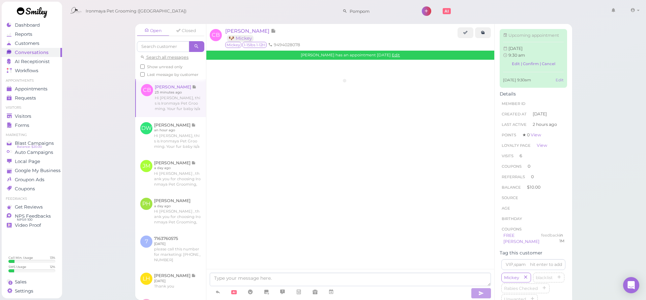
scroll to position [1005, 0]
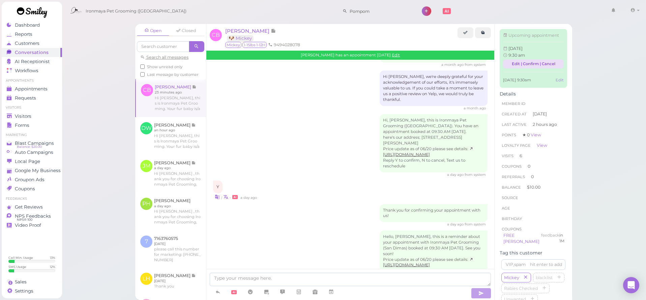
click at [547, 63] on link "Edit | Confirm | Cancel" at bounding box center [533, 63] width 61 height 9
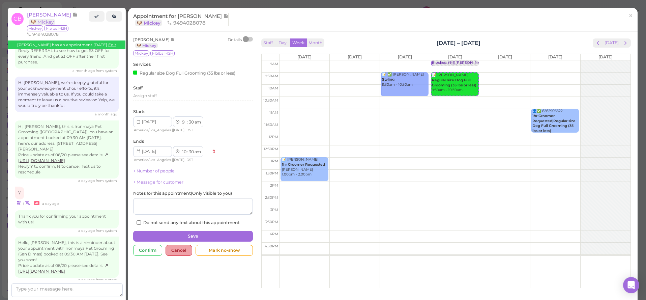
click at [184, 245] on div "Cancel" at bounding box center [179, 250] width 27 height 11
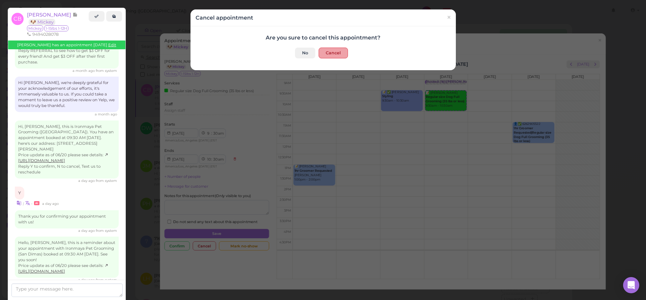
click at [331, 55] on button "Cancel" at bounding box center [333, 53] width 29 height 11
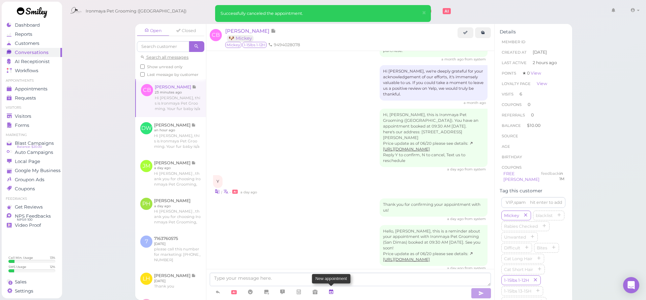
scroll to position [1033, 0]
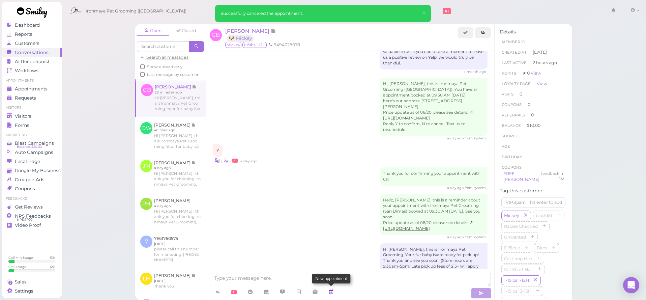
click at [331, 291] on icon at bounding box center [331, 291] width 5 height 7
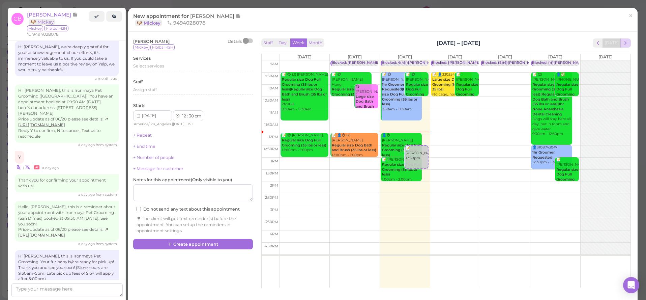
click at [624, 43] on span "next" at bounding box center [626, 43] width 6 height 6
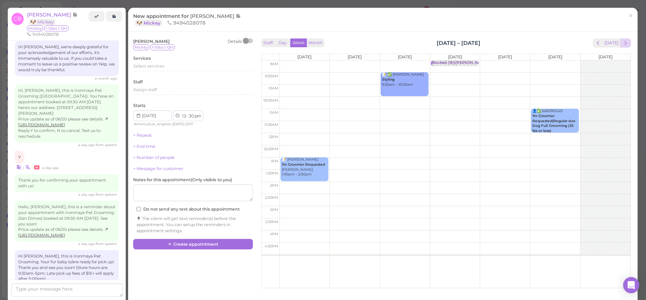
click at [624, 43] on span "next" at bounding box center [626, 43] width 6 height 6
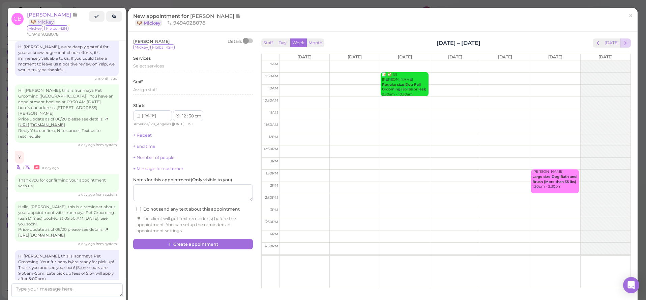
click at [624, 43] on span "next" at bounding box center [626, 43] width 6 height 6
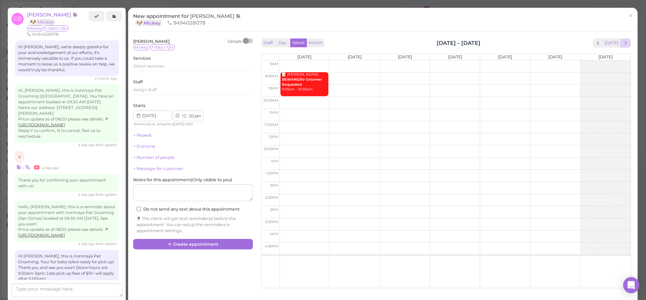
click at [623, 43] on span "next" at bounding box center [626, 43] width 6 height 6
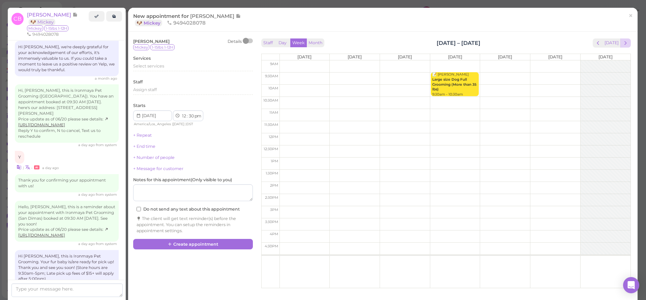
click at [622, 44] on button "next" at bounding box center [626, 42] width 10 height 9
click at [620, 44] on button "[DATE]" at bounding box center [612, 42] width 18 height 9
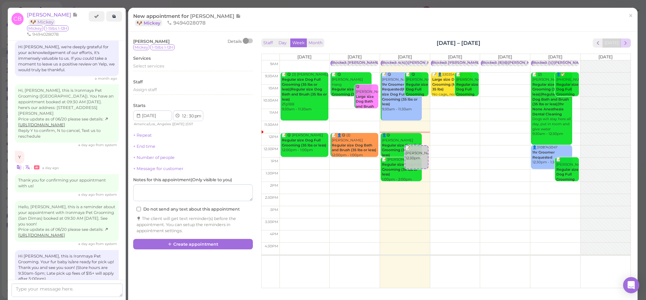
click at [629, 44] on span "next" at bounding box center [626, 43] width 6 height 6
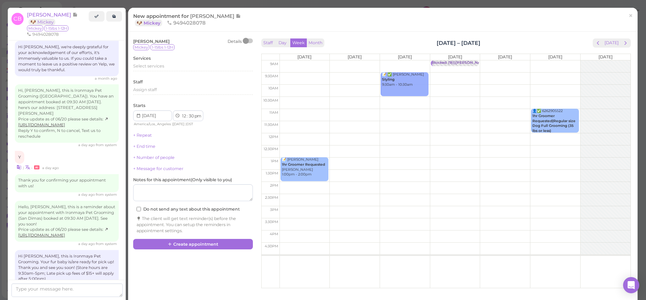
click at [629, 44] on span "next" at bounding box center [626, 43] width 6 height 6
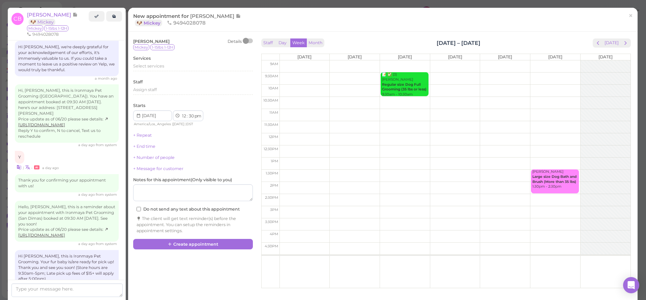
click at [629, 44] on span "next" at bounding box center [626, 43] width 6 height 6
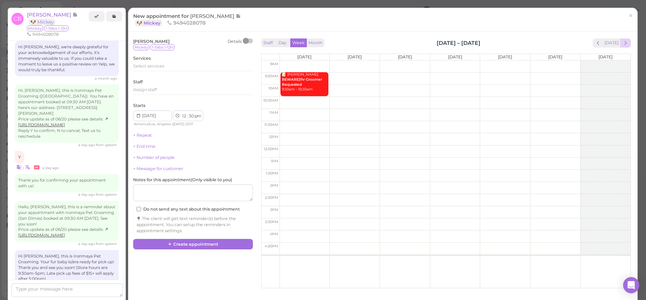
click at [629, 44] on span "next" at bounding box center [626, 43] width 6 height 6
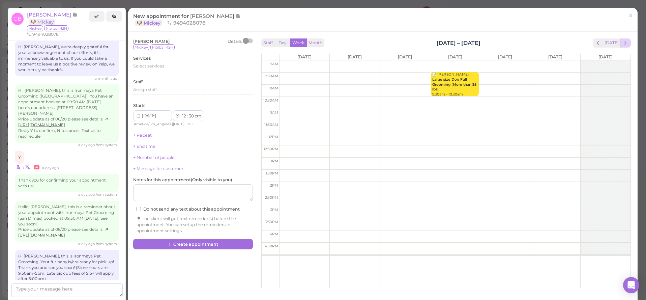
click at [628, 44] on span "next" at bounding box center [626, 43] width 6 height 6
click at [628, 45] on span "next" at bounding box center [626, 43] width 6 height 6
click at [410, 73] on td at bounding box center [455, 79] width 351 height 12
type input "[DATE]"
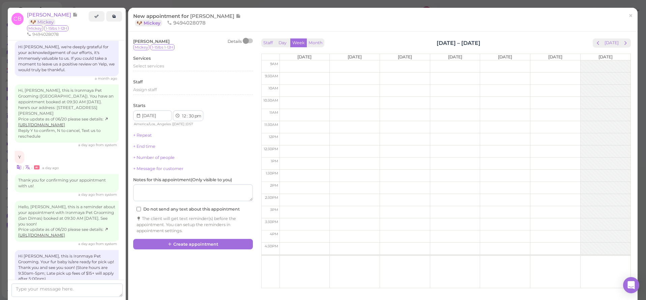
select select "9"
select select "am"
click at [137, 67] on span "Select services" at bounding box center [148, 65] width 31 height 5
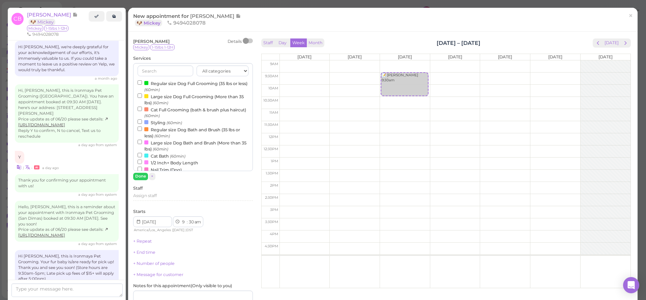
click at [152, 82] on label "Regular size Dog Full Grooming (35 lbs or less) (60min)" at bounding box center [193, 86] width 111 height 13
click at [142, 82] on input "Regular size Dog Full Grooming (35 lbs or less) (60min)" at bounding box center [140, 82] width 4 height 4
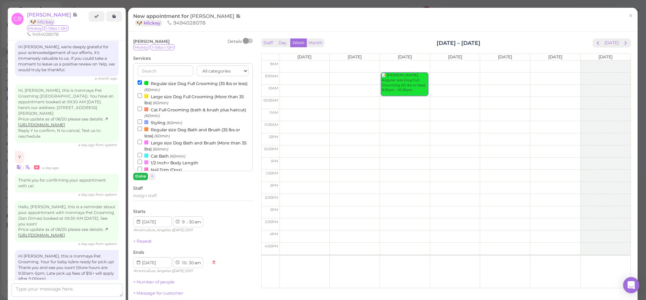
click at [145, 176] on button "Done" at bounding box center [140, 176] width 15 height 7
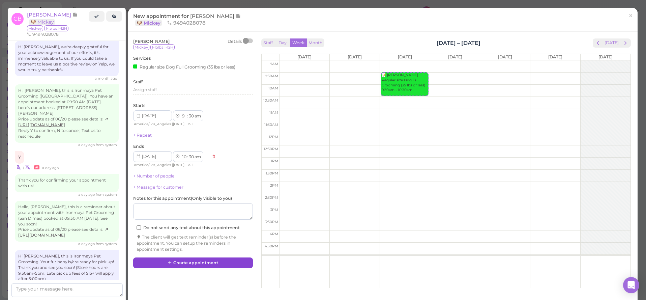
click at [196, 261] on button "Create appointment" at bounding box center [193, 262] width 120 height 11
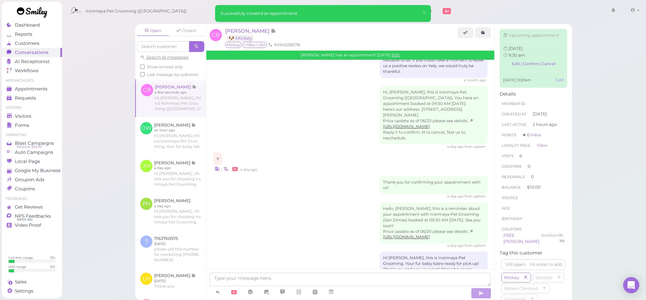
scroll to position [1100, 0]
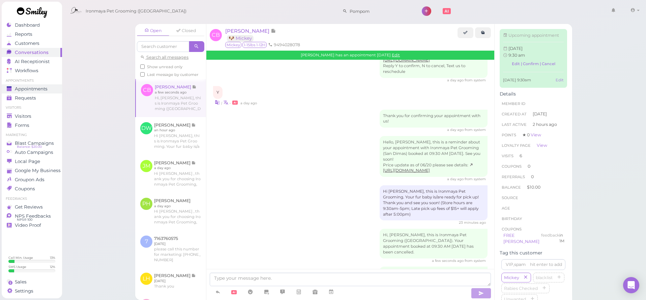
click at [44, 90] on span "Appointments" at bounding box center [31, 89] width 33 height 6
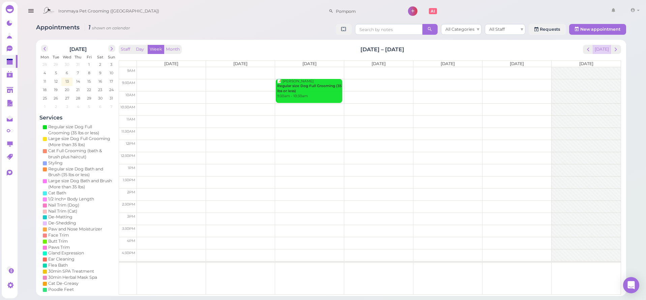
click at [609, 50] on button "[DATE]" at bounding box center [602, 49] width 18 height 9
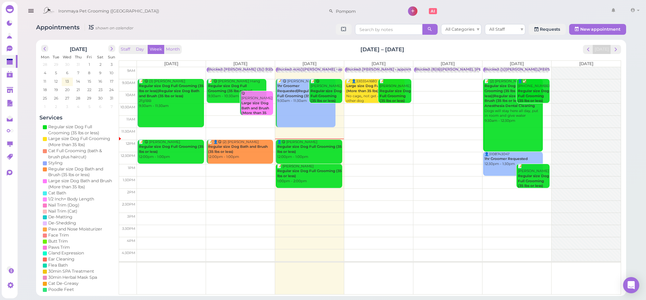
click at [30, 9] on icon "button" at bounding box center [30, 11] width 7 height 8
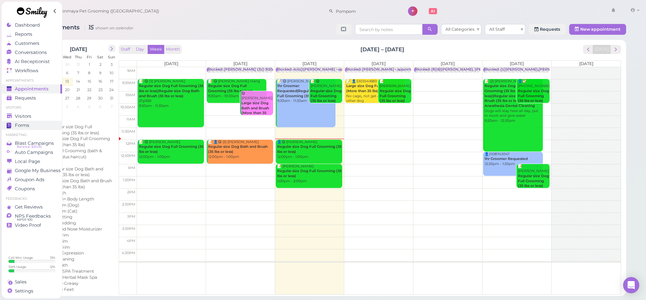
click at [25, 122] on link "Forms" at bounding box center [32, 125] width 60 height 9
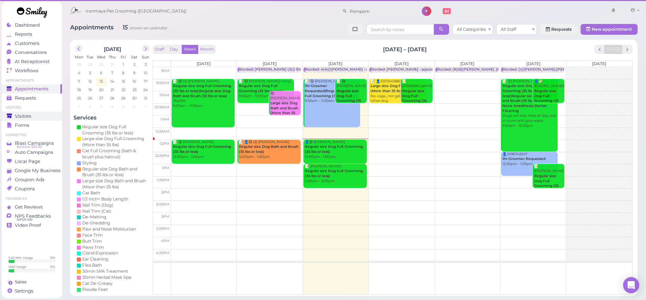
click at [26, 116] on span "Visitors" at bounding box center [23, 116] width 17 height 6
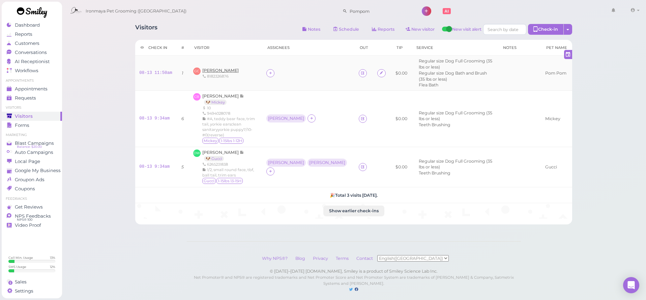
click at [225, 68] on span "[PERSON_NAME]" at bounding box center [220, 70] width 36 height 5
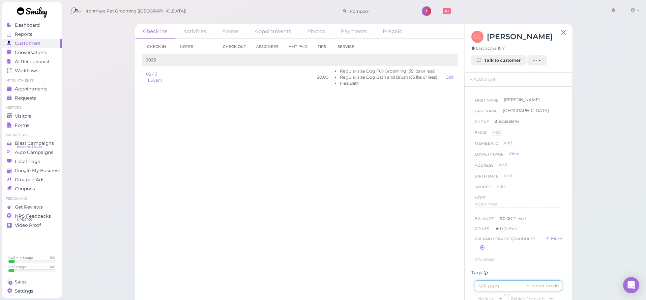
click at [492, 285] on input at bounding box center [518, 285] width 87 height 11
type input "Pompom"
click at [25, 89] on span "Appointments" at bounding box center [31, 89] width 33 height 6
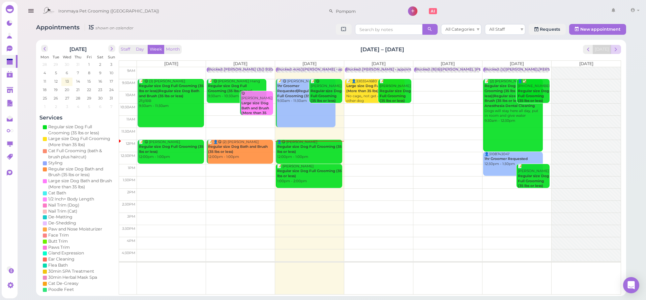
click at [616, 50] on span "next" at bounding box center [616, 49] width 6 height 6
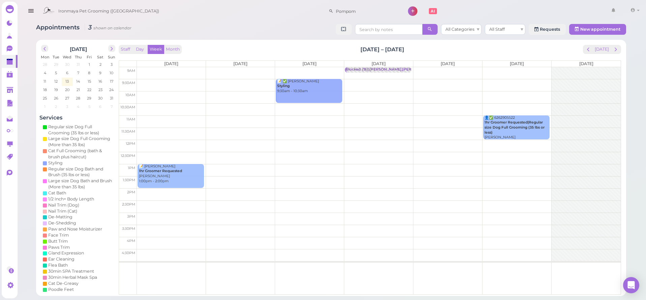
click at [616, 50] on span "next" at bounding box center [616, 49] width 6 height 6
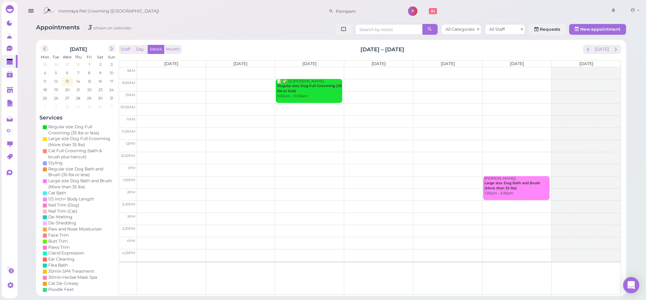
click at [616, 50] on span "next" at bounding box center [616, 49] width 6 height 6
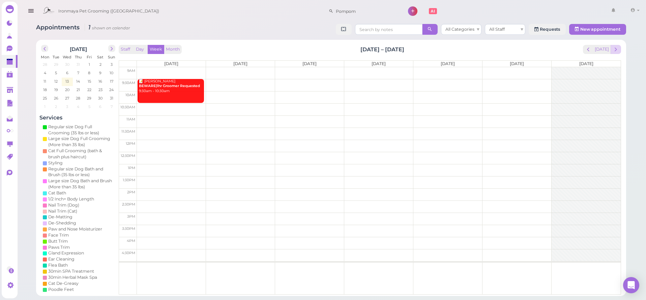
click at [617, 47] on span "next" at bounding box center [616, 49] width 6 height 6
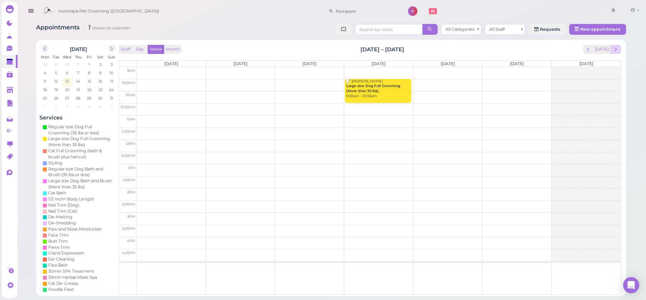
click at [617, 50] on span "next" at bounding box center [616, 49] width 6 height 6
click at [587, 46] on span "prev" at bounding box center [588, 49] width 6 height 6
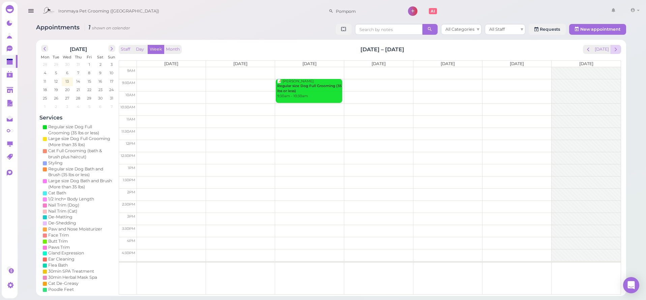
click at [615, 49] on span "next" at bounding box center [616, 49] width 6 height 6
click at [615, 50] on span "next" at bounding box center [616, 49] width 6 height 6
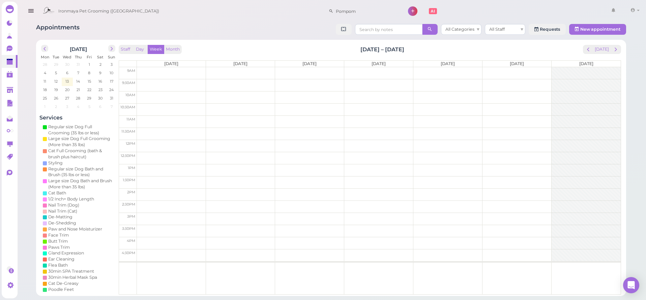
click at [615, 50] on span "next" at bounding box center [616, 49] width 6 height 6
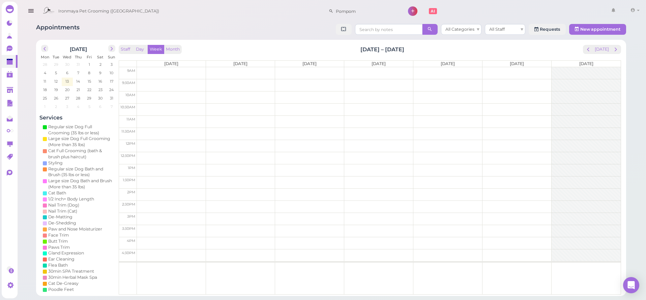
click at [615, 50] on span "next" at bounding box center [616, 49] width 6 height 6
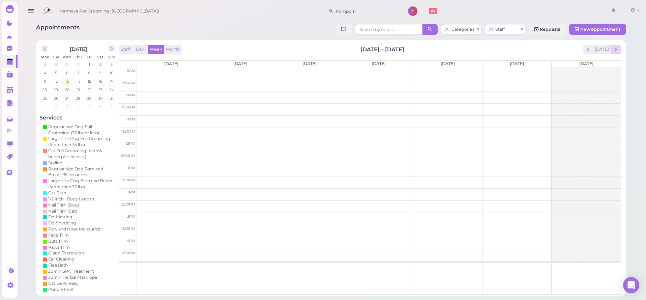
click at [615, 49] on span "next" at bounding box center [616, 49] width 6 height 6
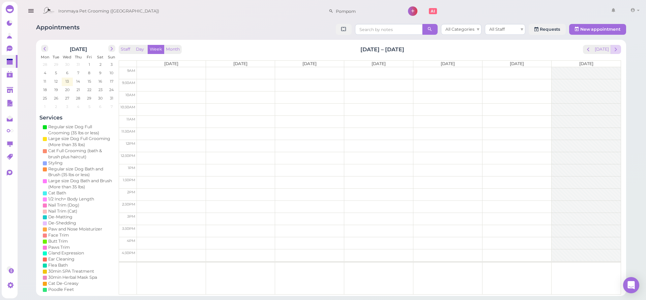
click at [614, 49] on span "next" at bounding box center [616, 49] width 6 height 6
click at [613, 48] on span "next" at bounding box center [616, 49] width 6 height 6
click at [612, 48] on button "next" at bounding box center [616, 49] width 10 height 9
click at [612, 47] on button "next" at bounding box center [616, 49] width 10 height 9
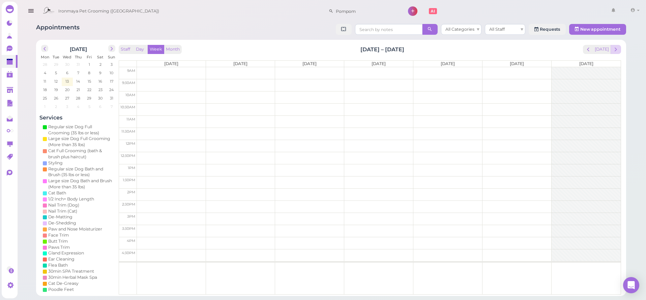
click at [611, 47] on button "next" at bounding box center [616, 49] width 10 height 9
click at [610, 46] on button "[DATE]" at bounding box center [602, 49] width 18 height 9
